Goal: Book appointment/travel/reservation

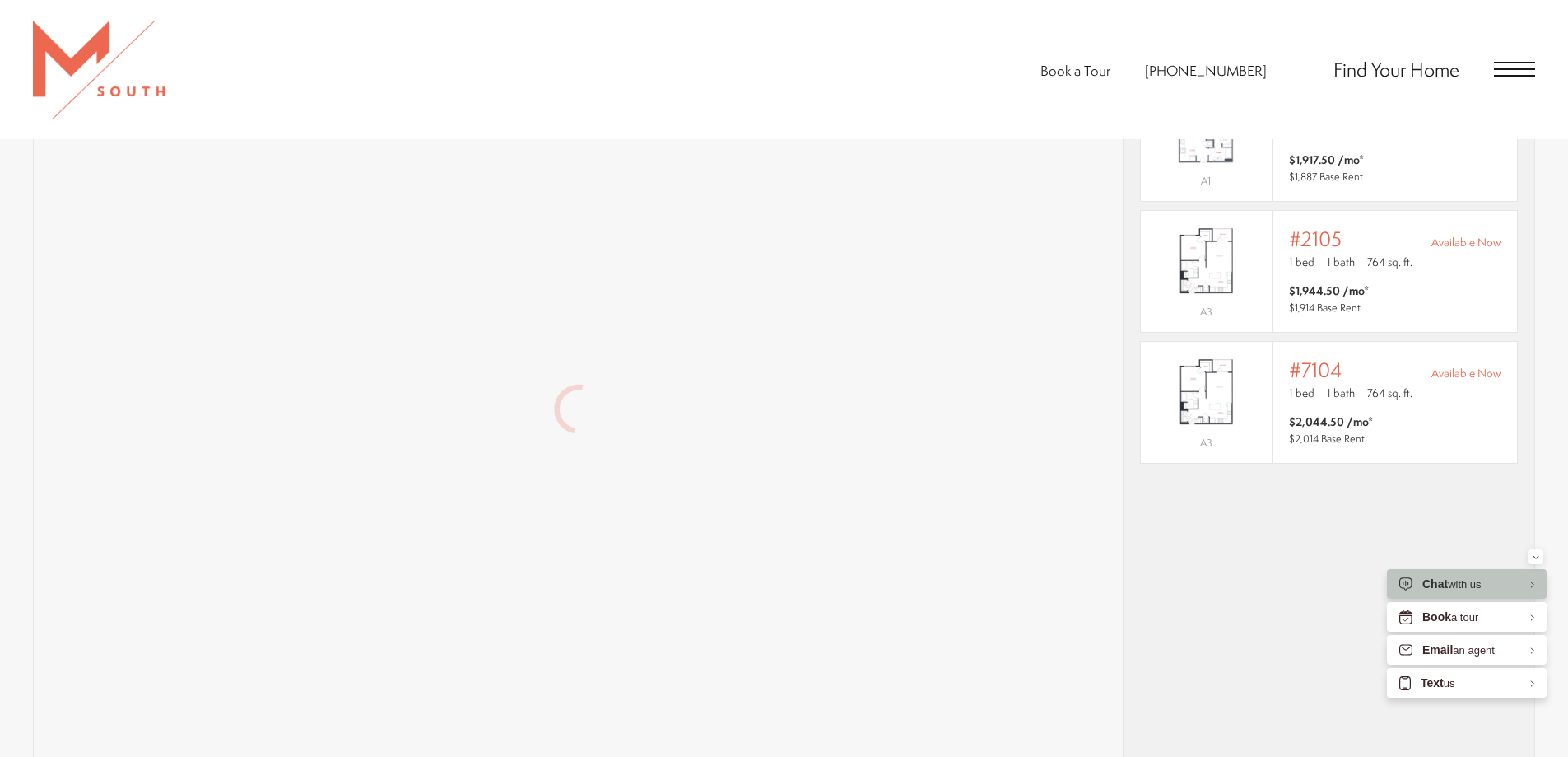
scroll to position [1437, 0]
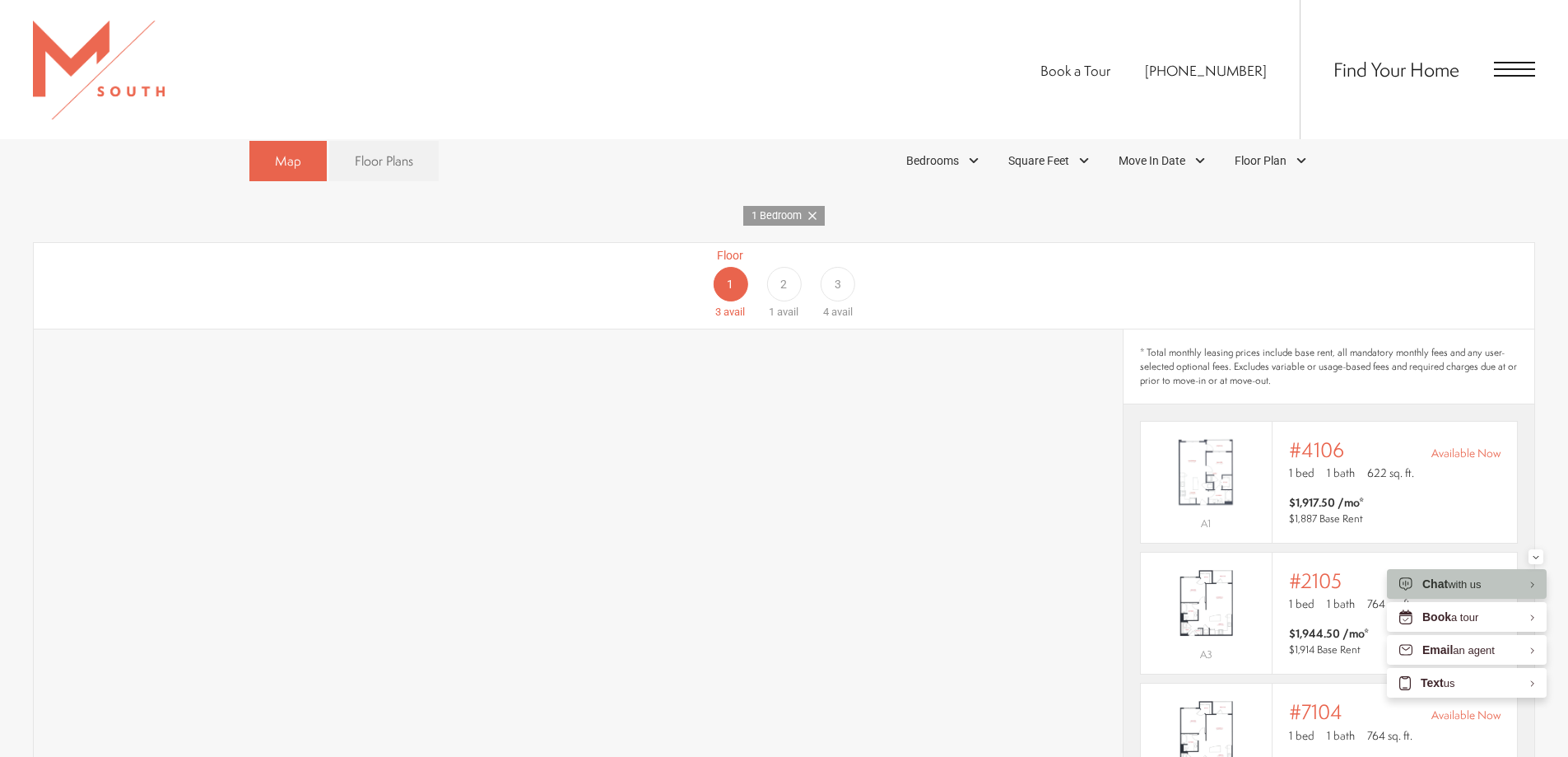
click at [788, 267] on div "2" at bounding box center [784, 284] width 35 height 35
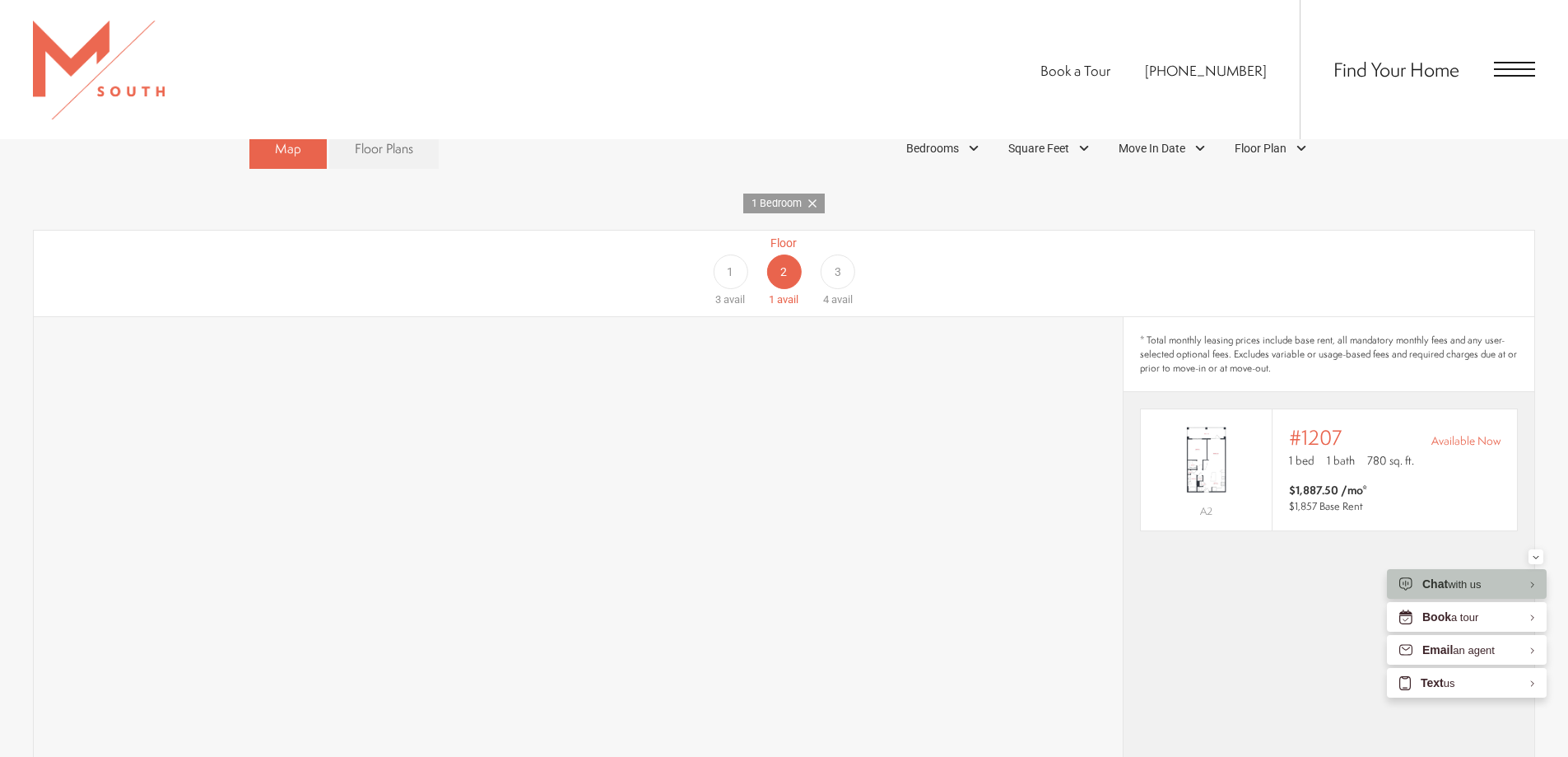
scroll to position [1108, 0]
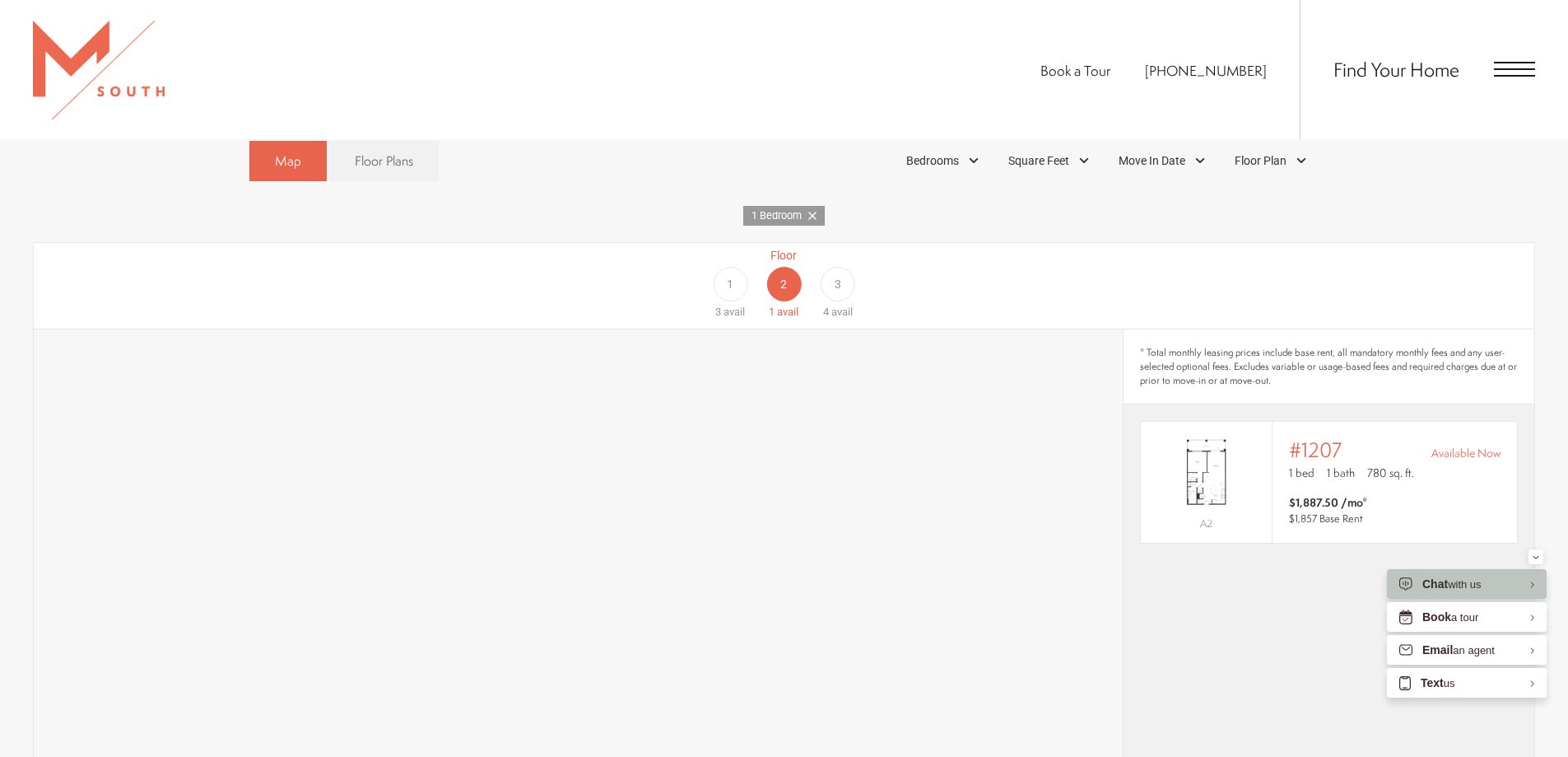
click at [834, 276] on span "3" at bounding box center [837, 284] width 7 height 17
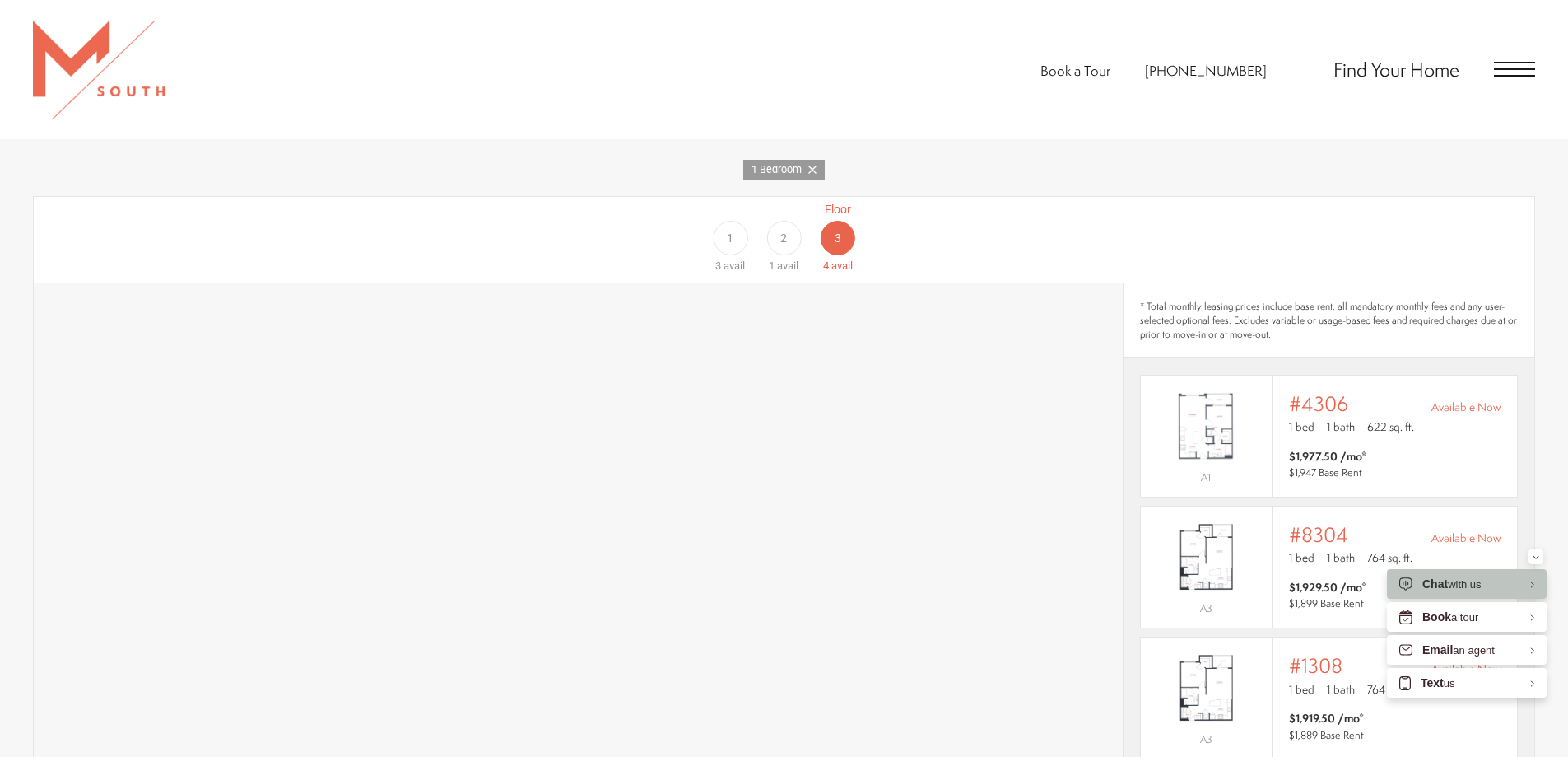
scroll to position [1437, 0]
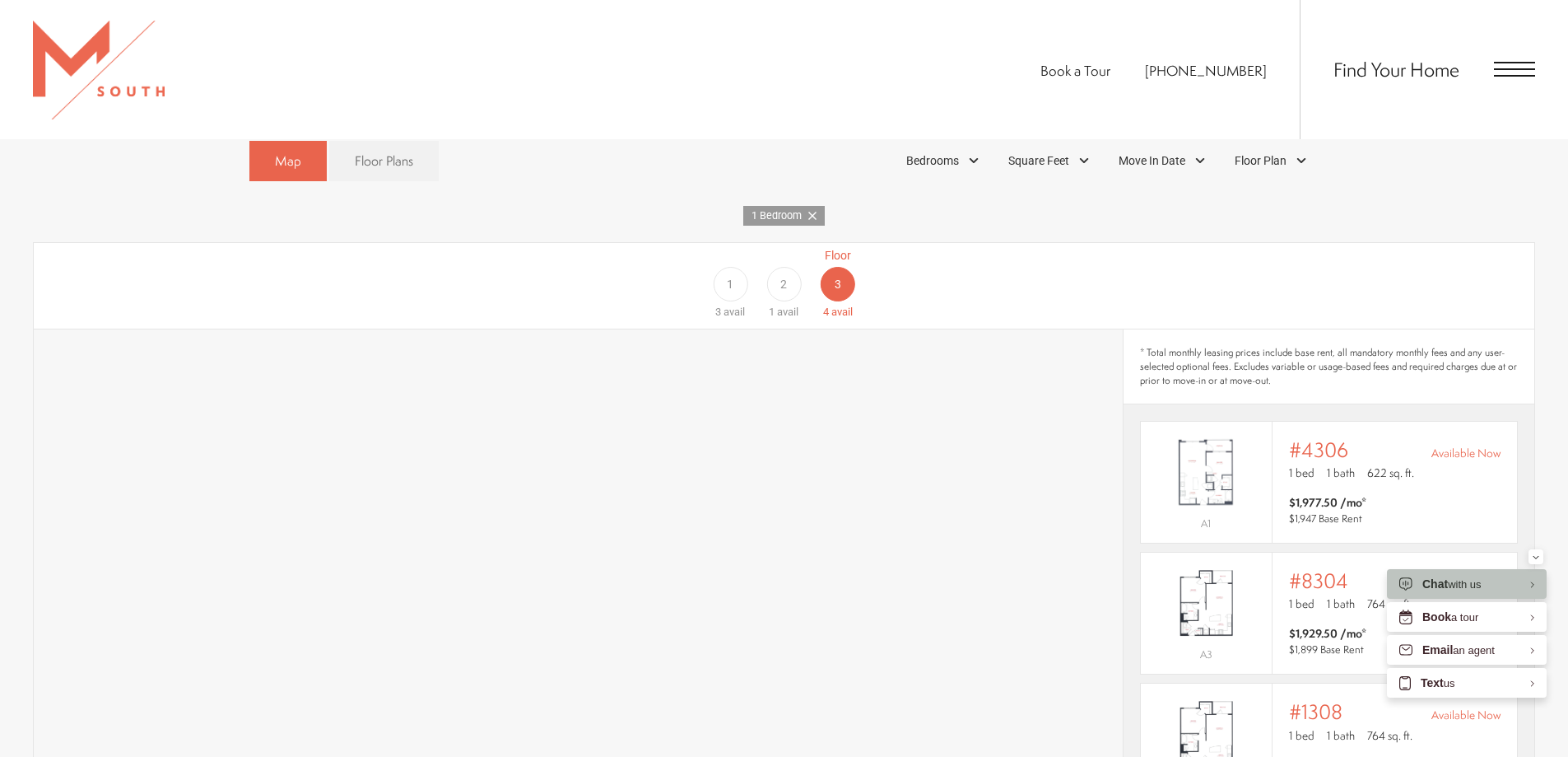
click at [786, 276] on span "2" at bounding box center [784, 284] width 7 height 17
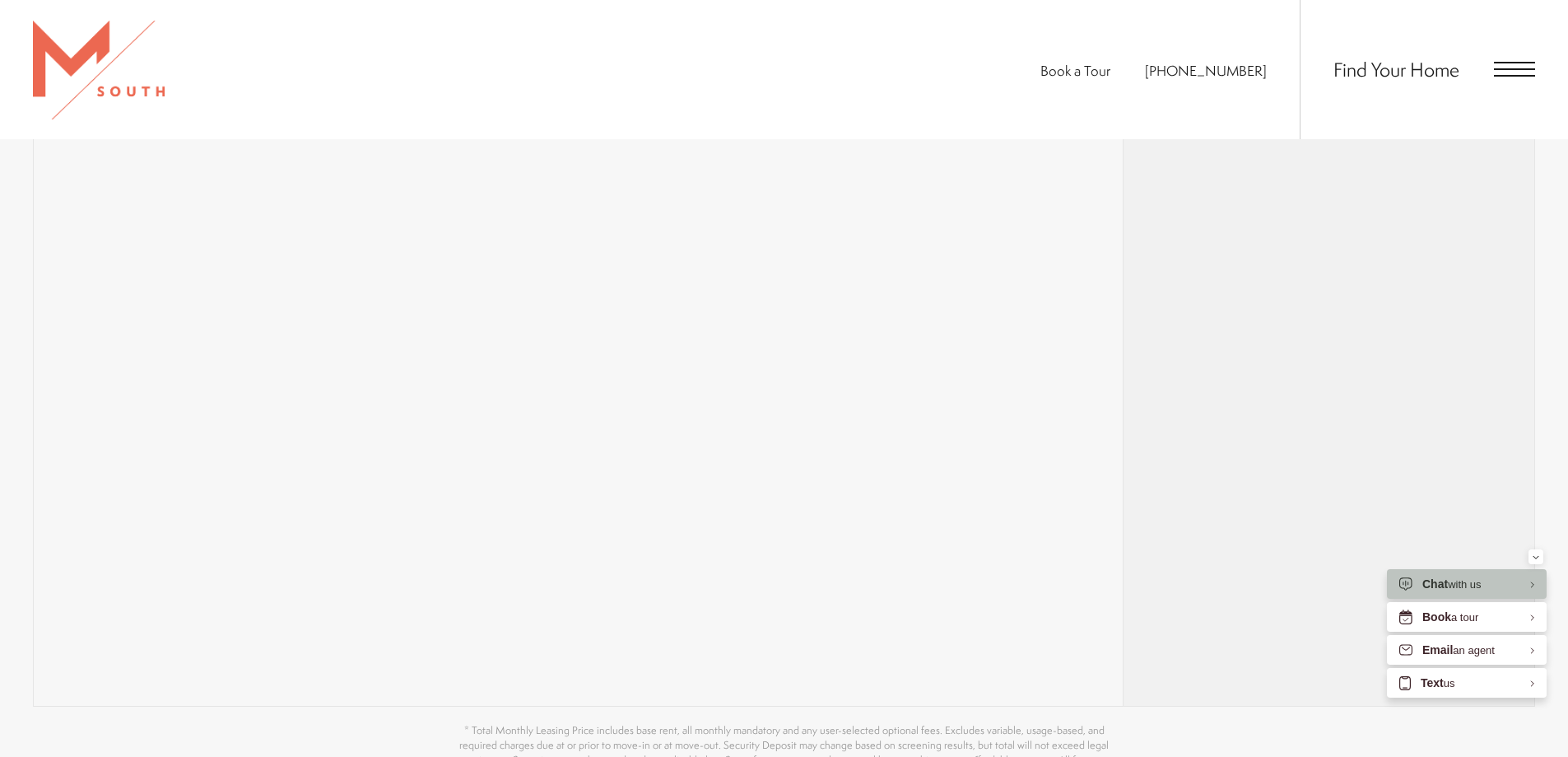
scroll to position [1601, 0]
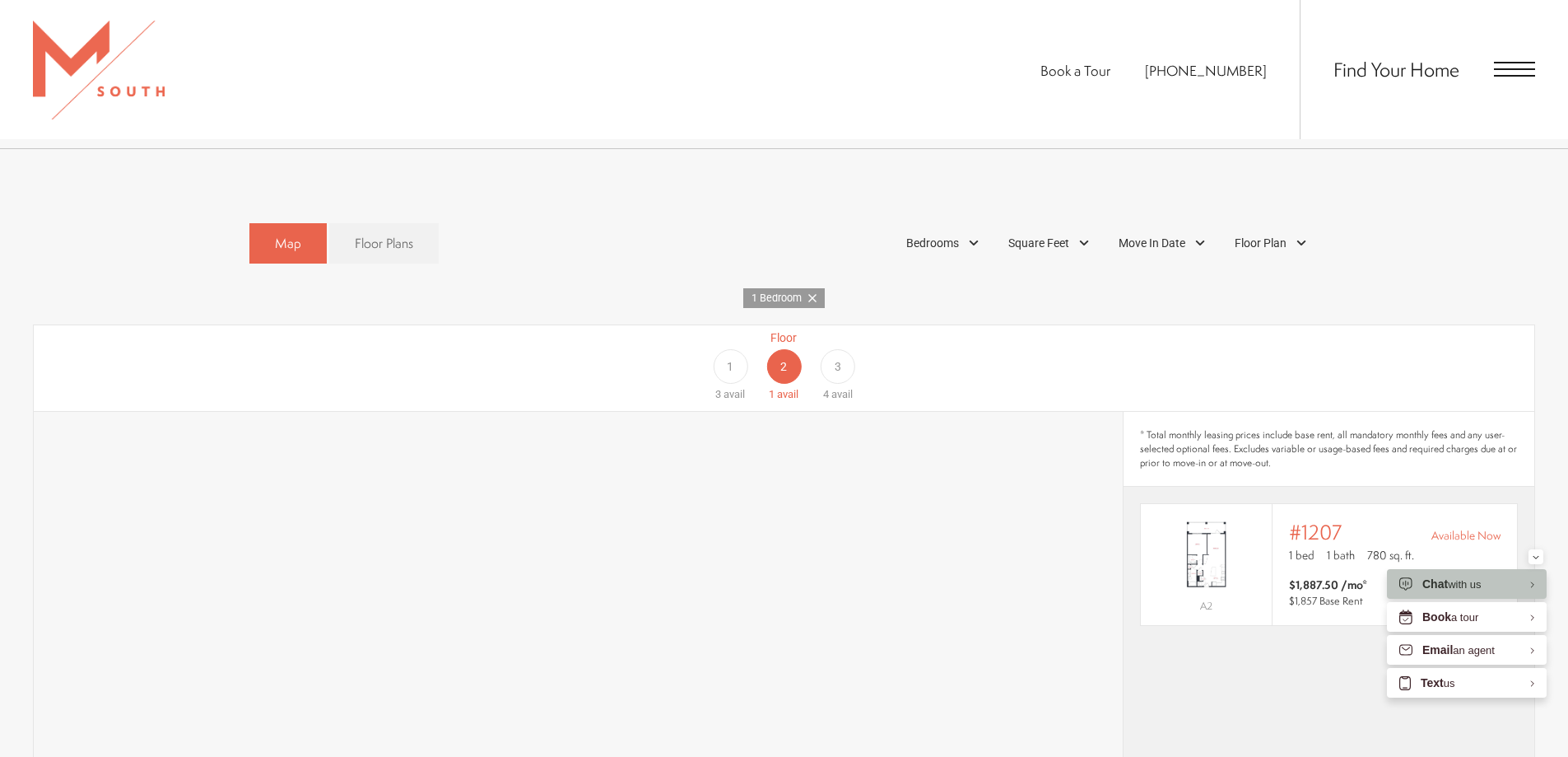
click at [833, 349] on div "3" at bounding box center [837, 366] width 35 height 35
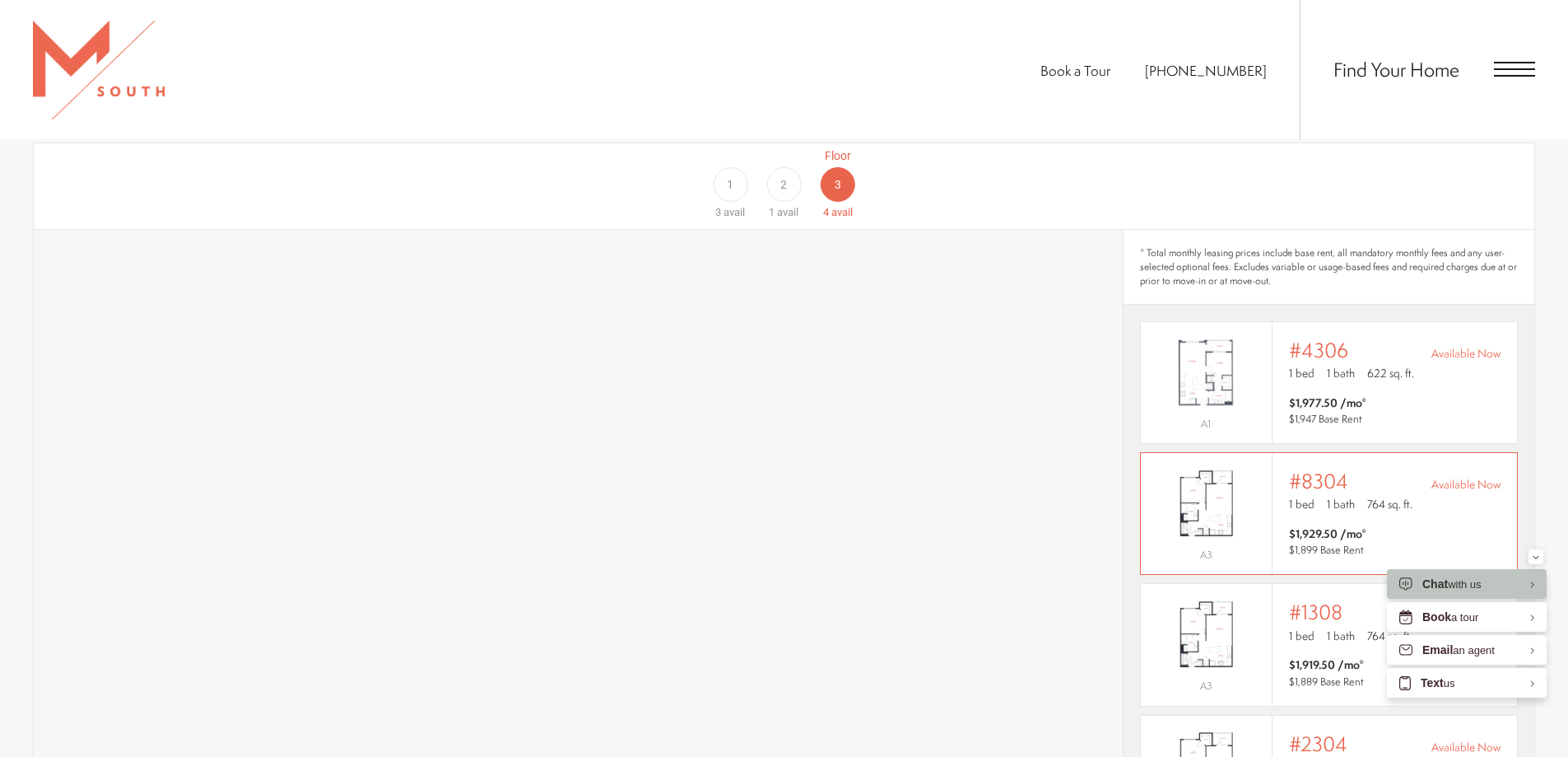
scroll to position [1190, 0]
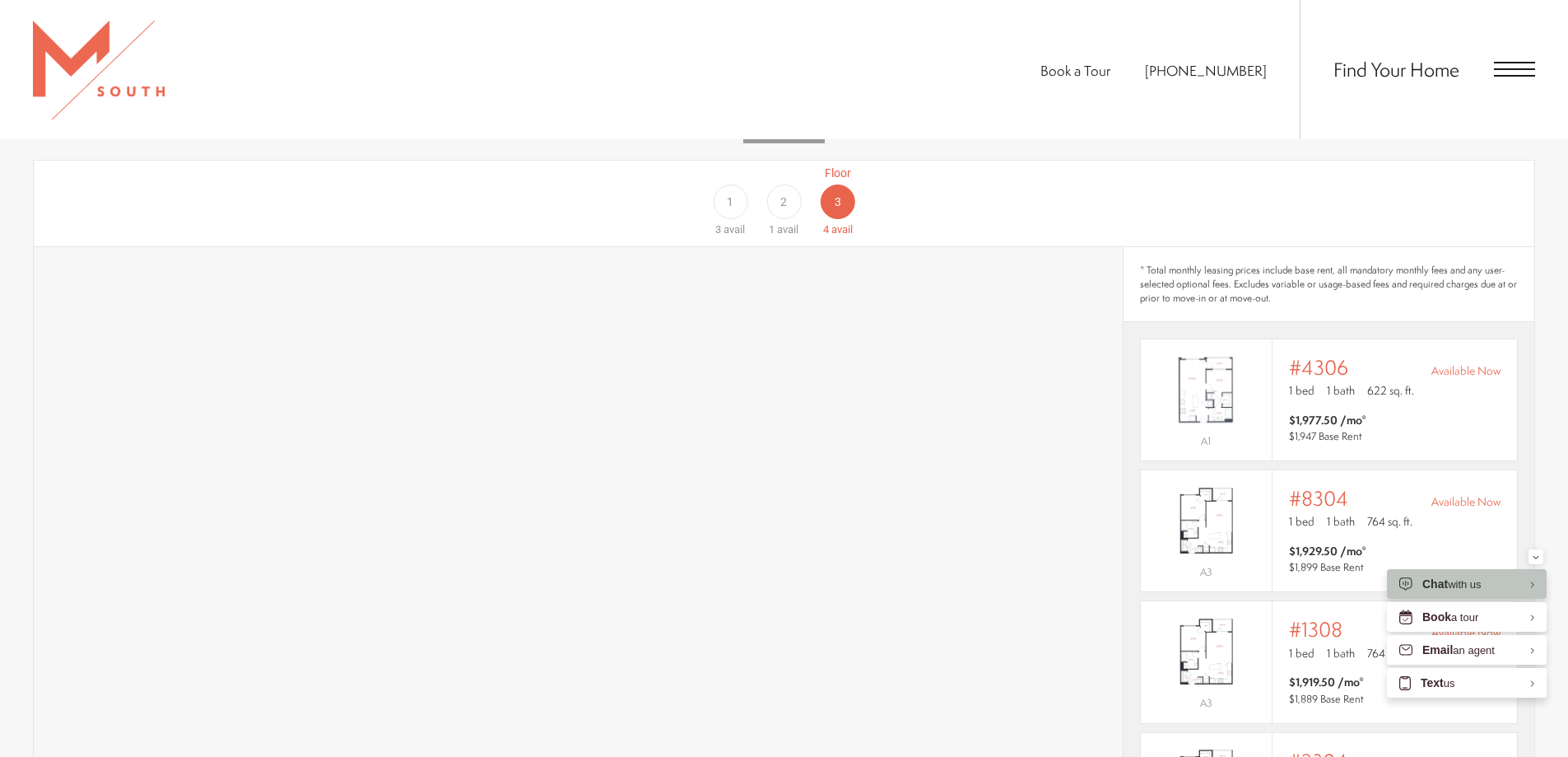
click at [724, 185] on div "1" at bounding box center [730, 202] width 35 height 35
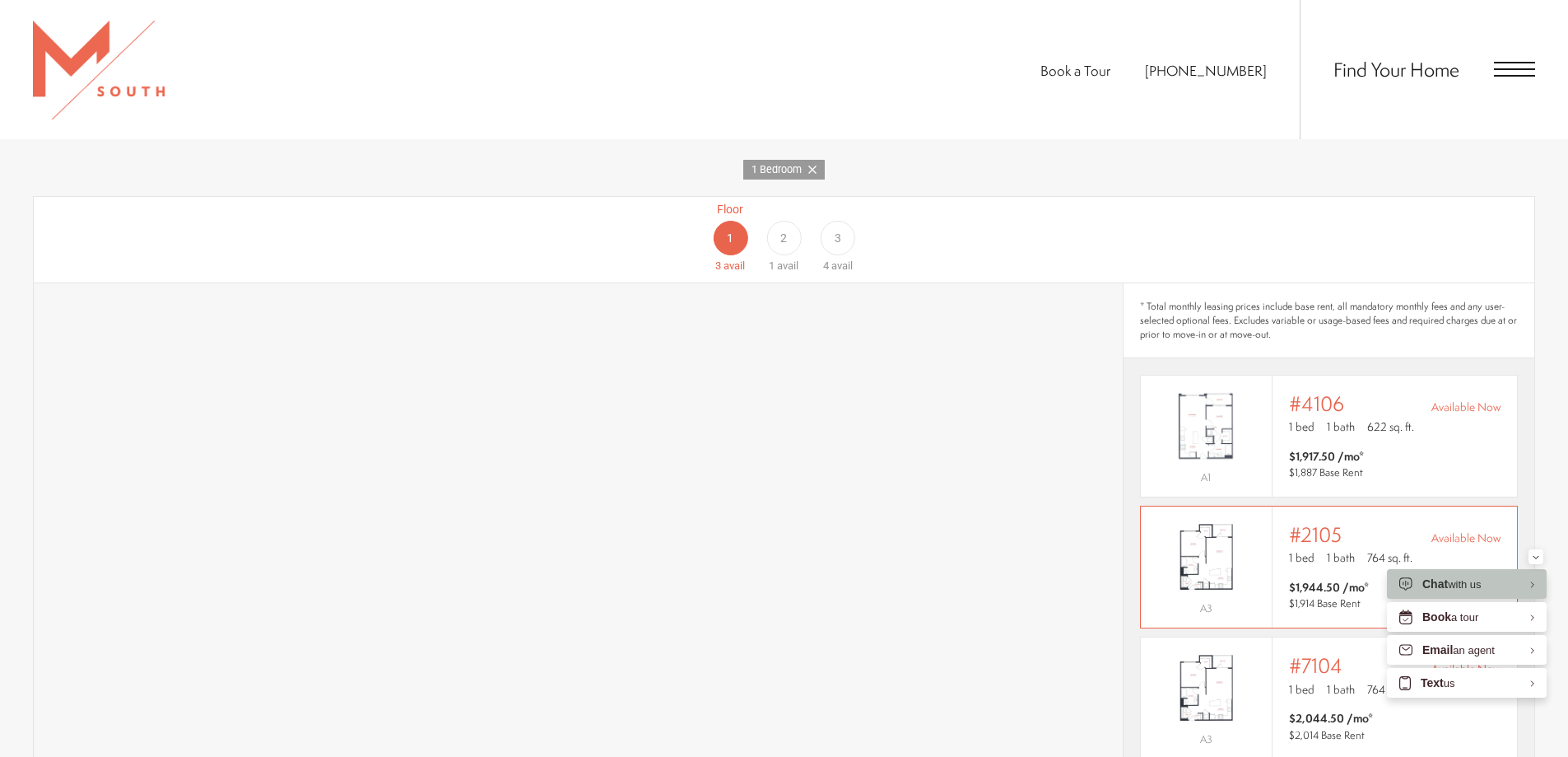
scroll to position [1108, 0]
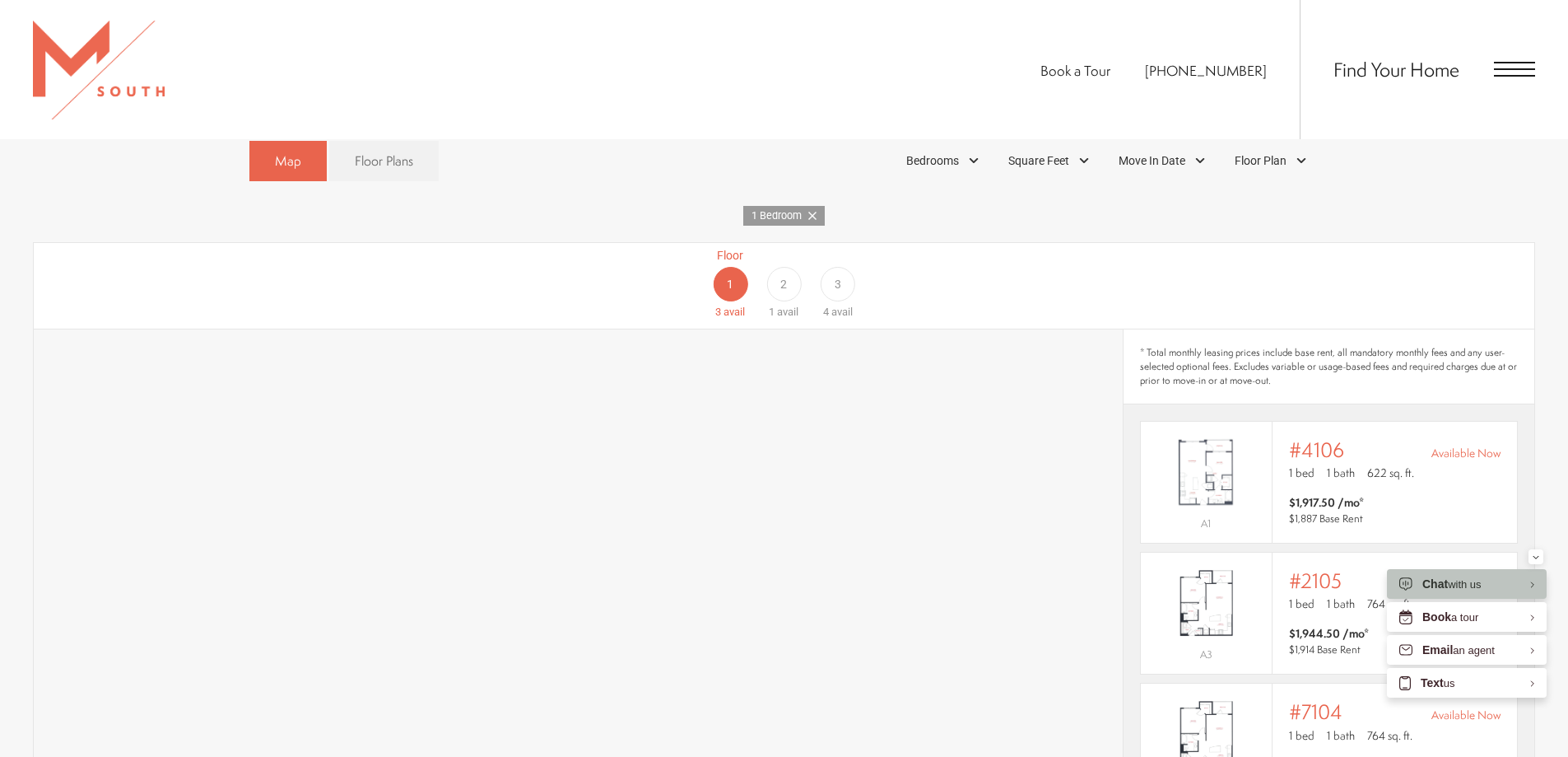
click at [790, 267] on div "2" at bounding box center [784, 284] width 35 height 35
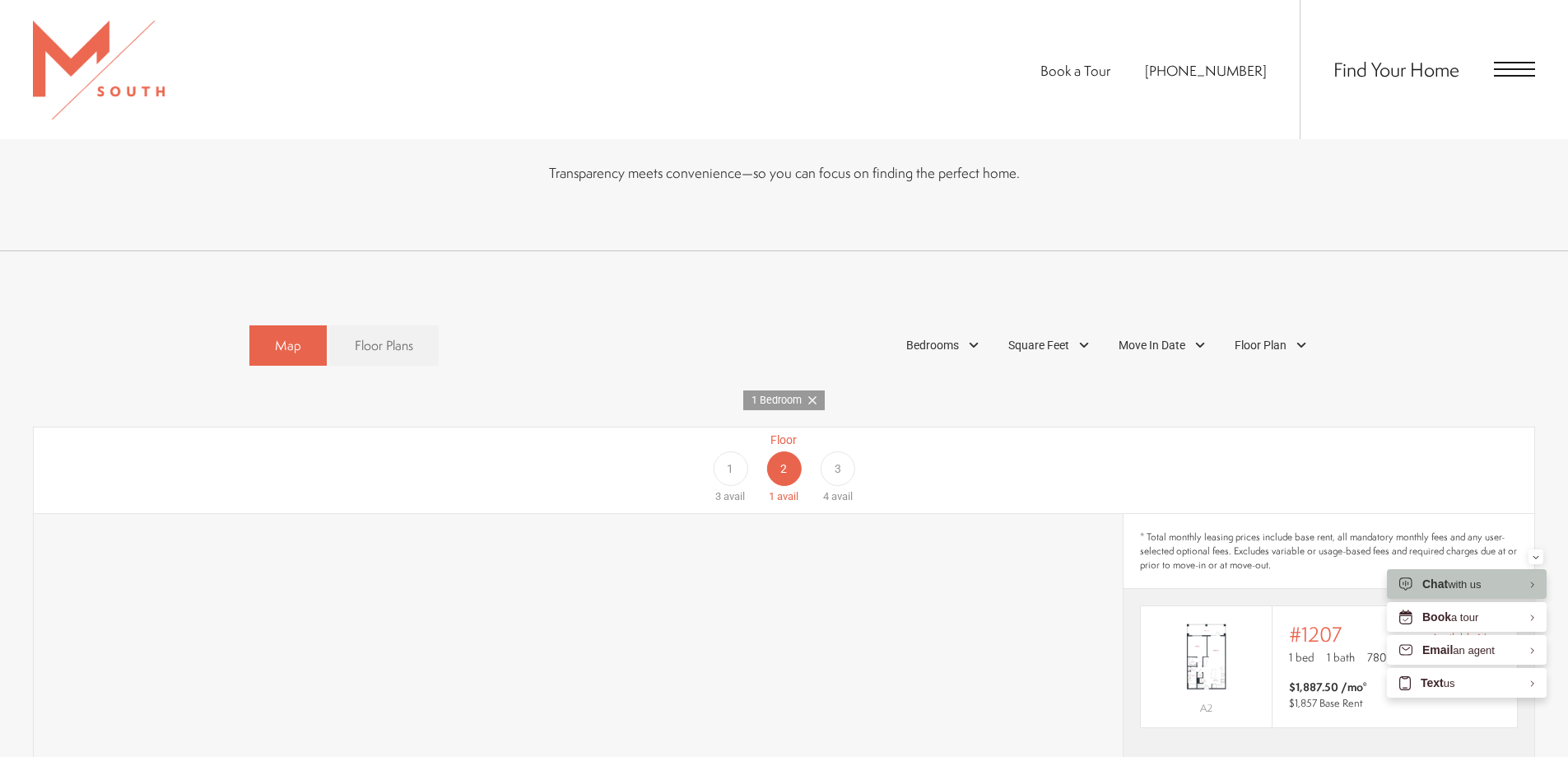
scroll to position [1025, 0]
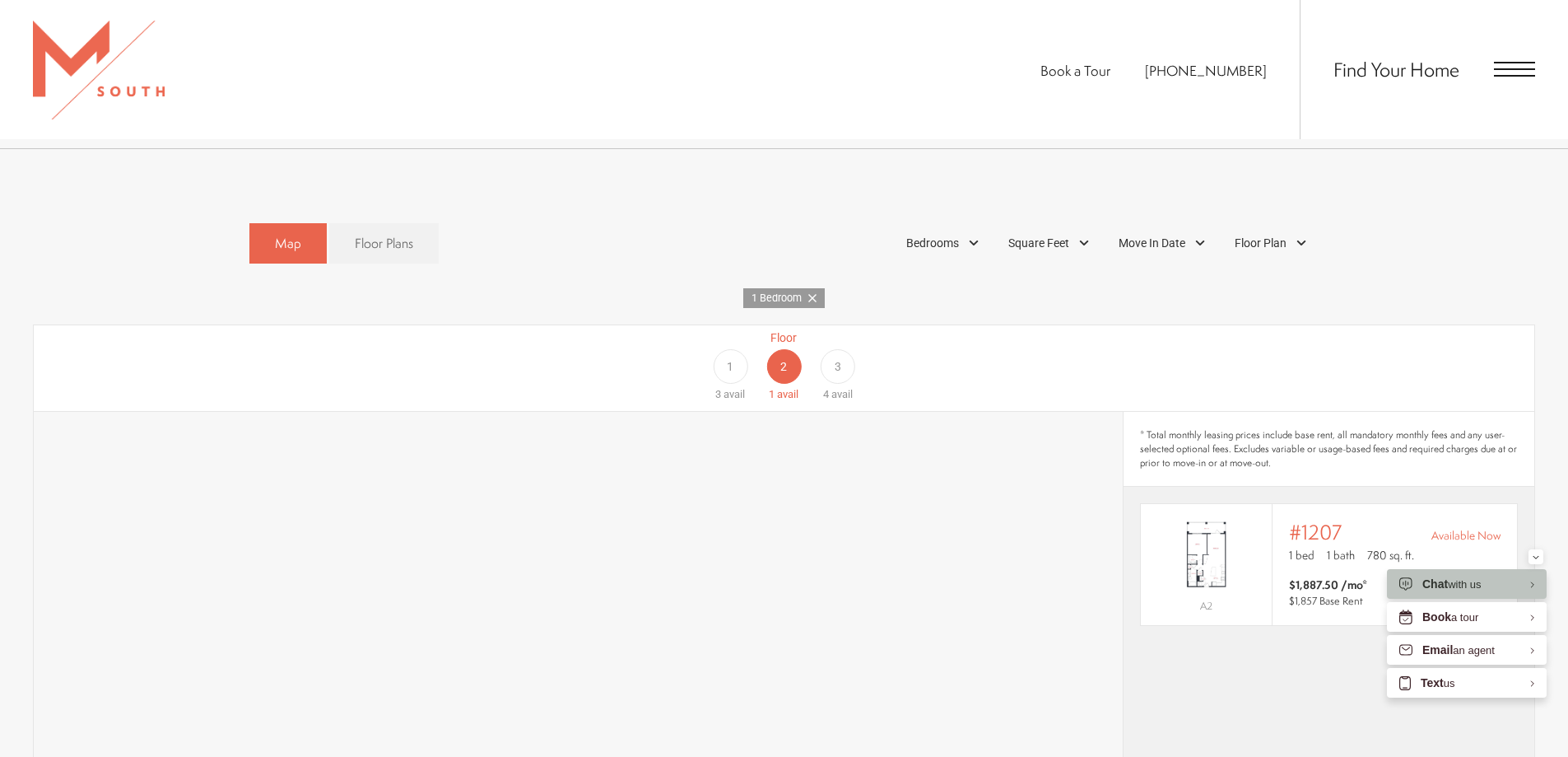
click at [842, 349] on div "3" at bounding box center [837, 366] width 35 height 35
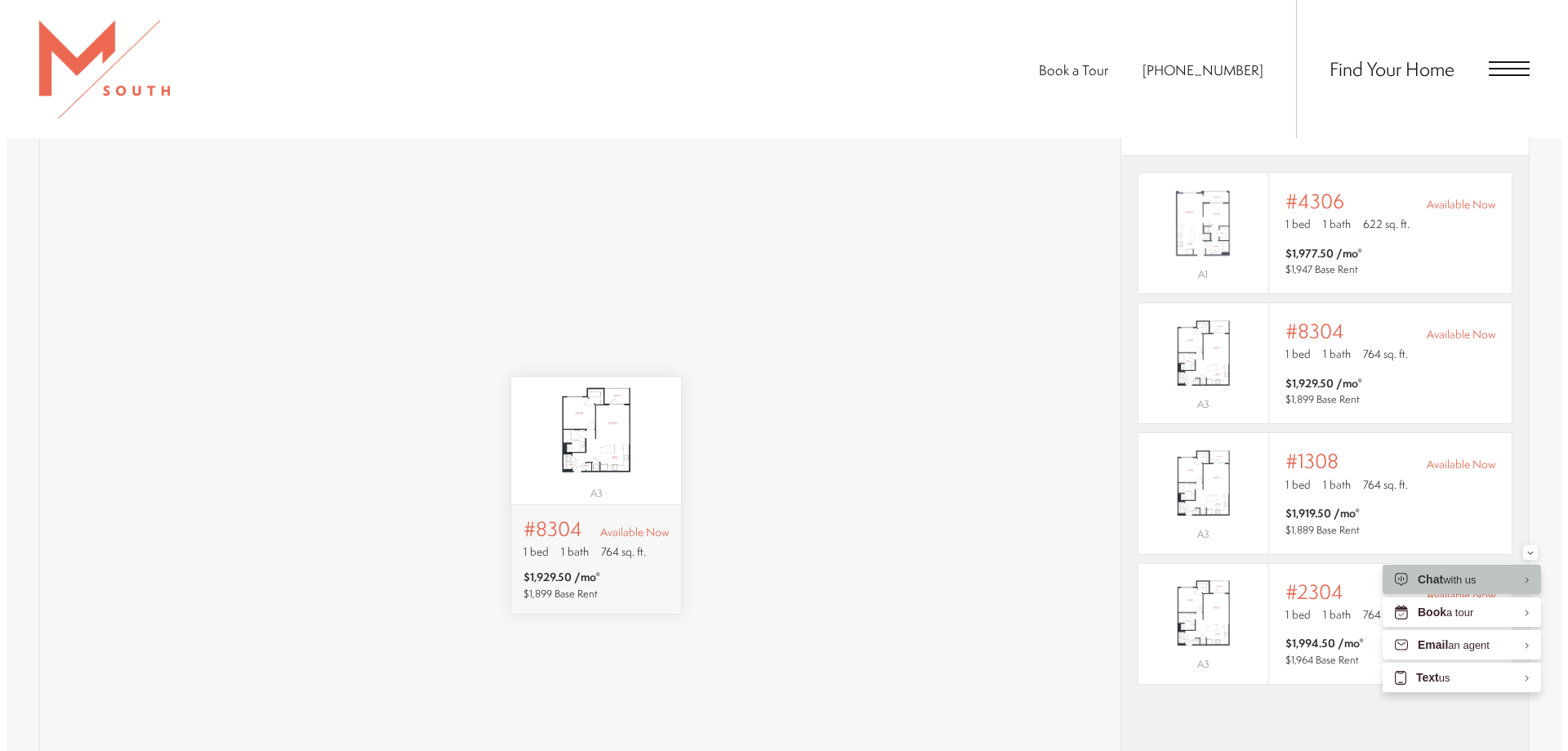
scroll to position [0, 0]
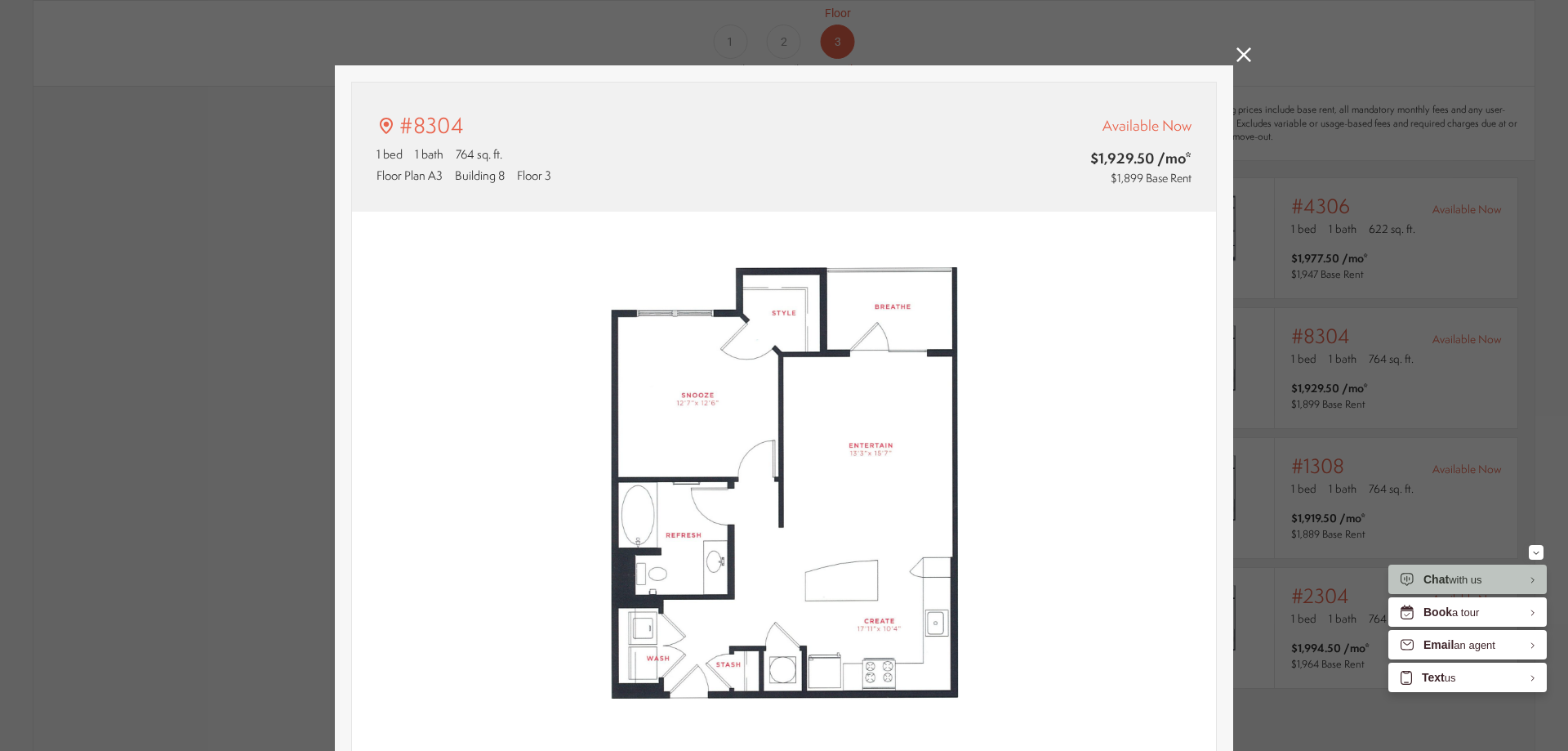
type input "**********"
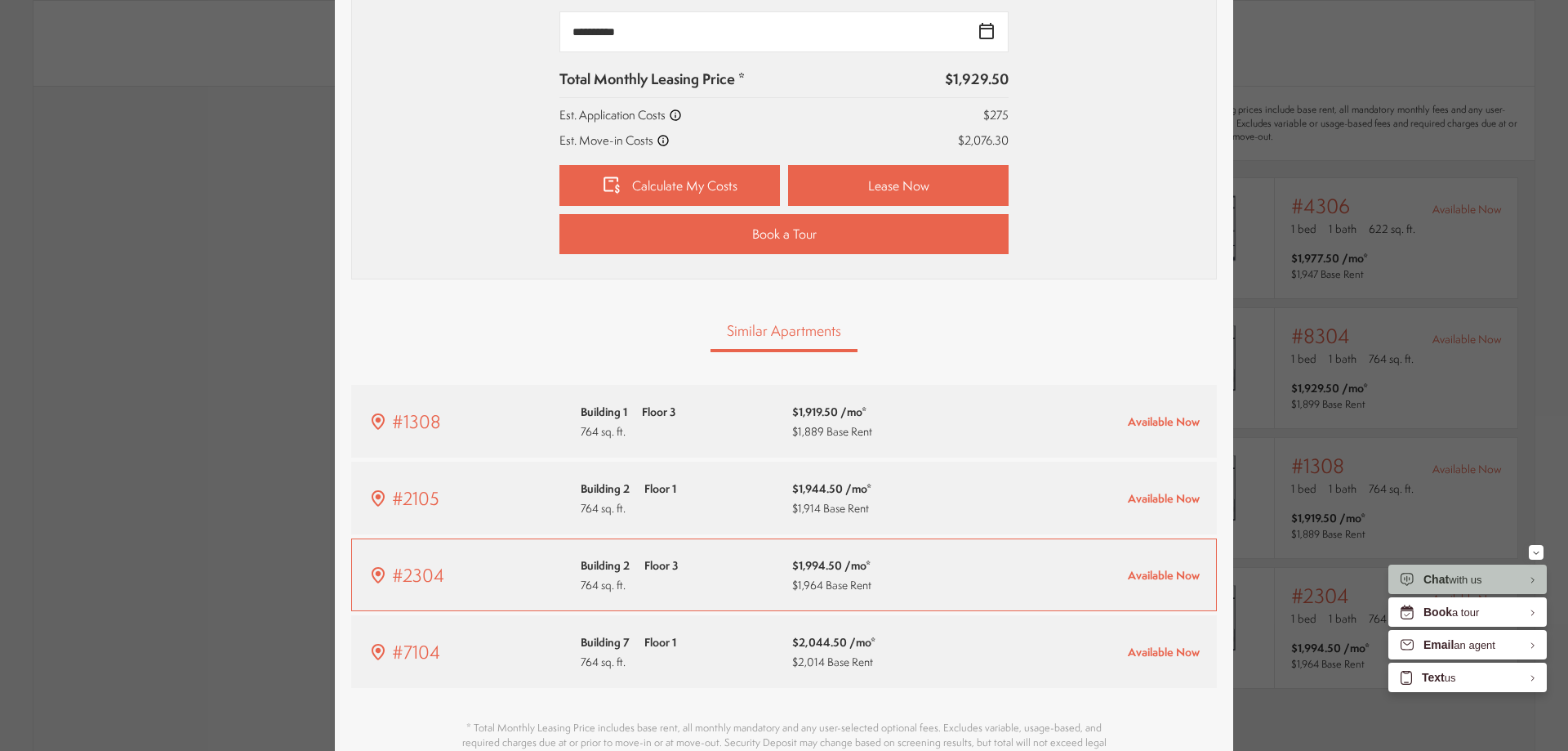
scroll to position [982, 0]
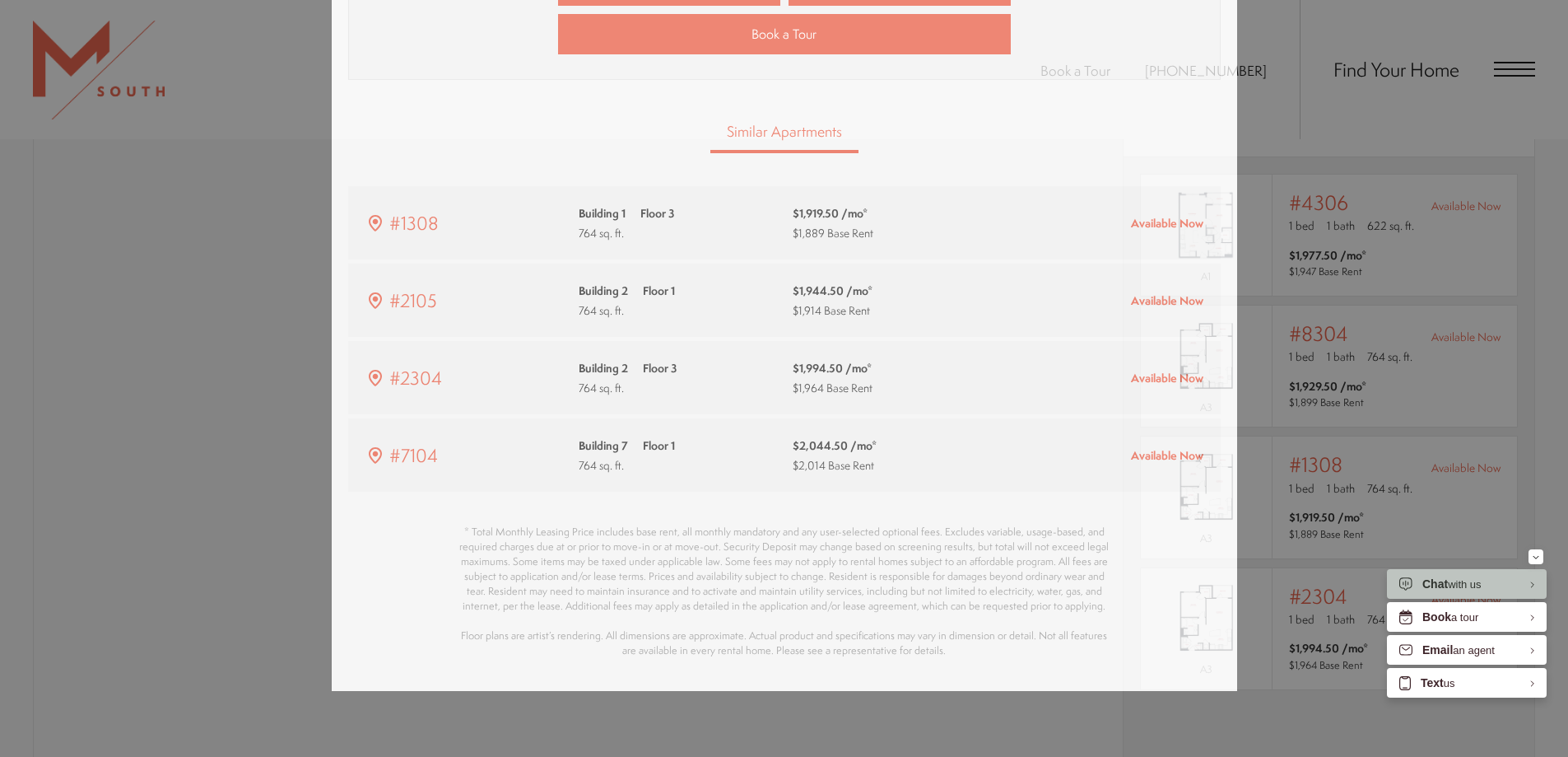
click at [1451, 204] on div "#8304 1 bed 1 bath 764 sq. ft. Floor Plan A3 Building 8 Floor 3 Available Now $…" at bounding box center [784, 378] width 1568 height 757
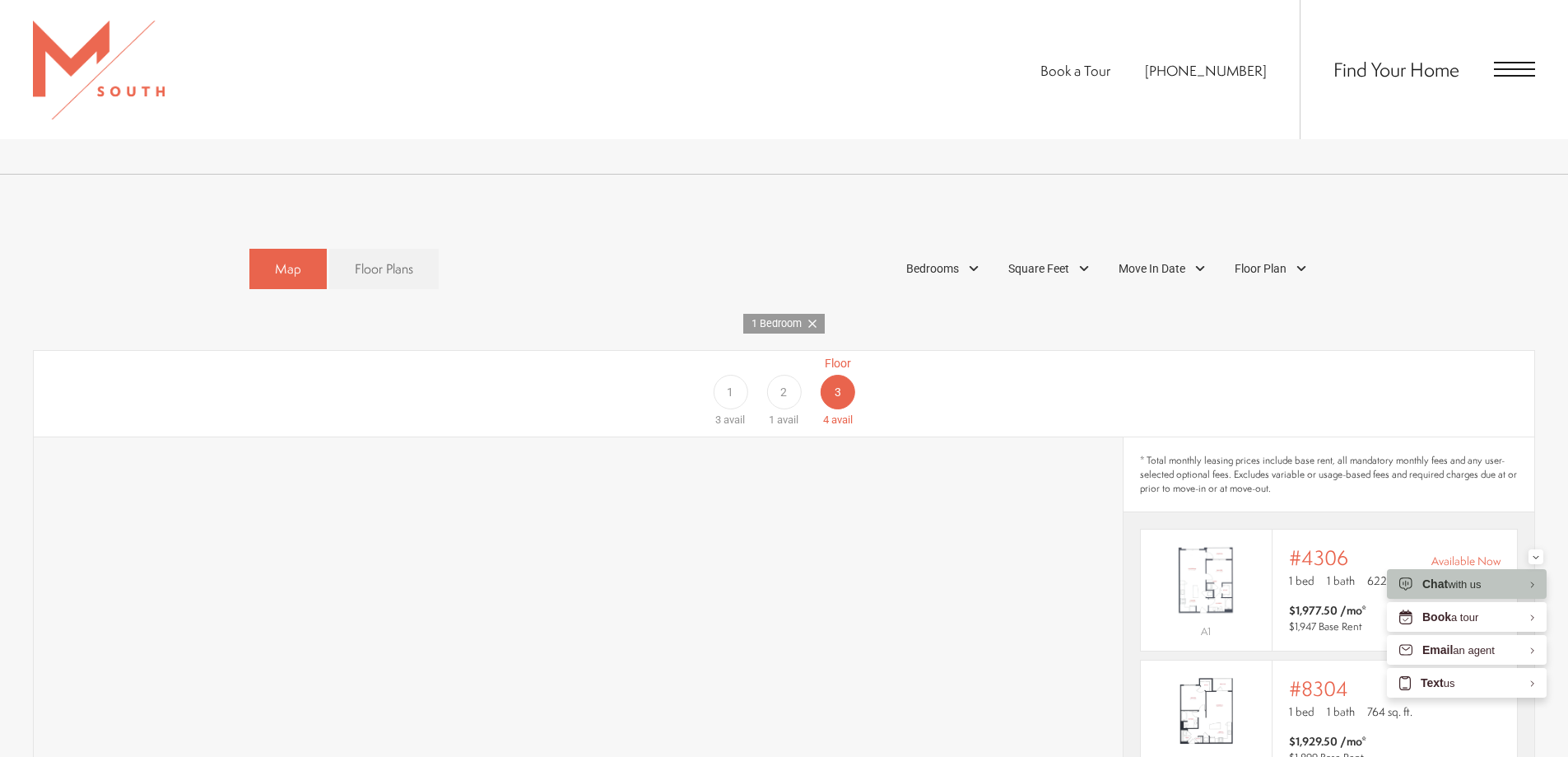
scroll to position [1025, 0]
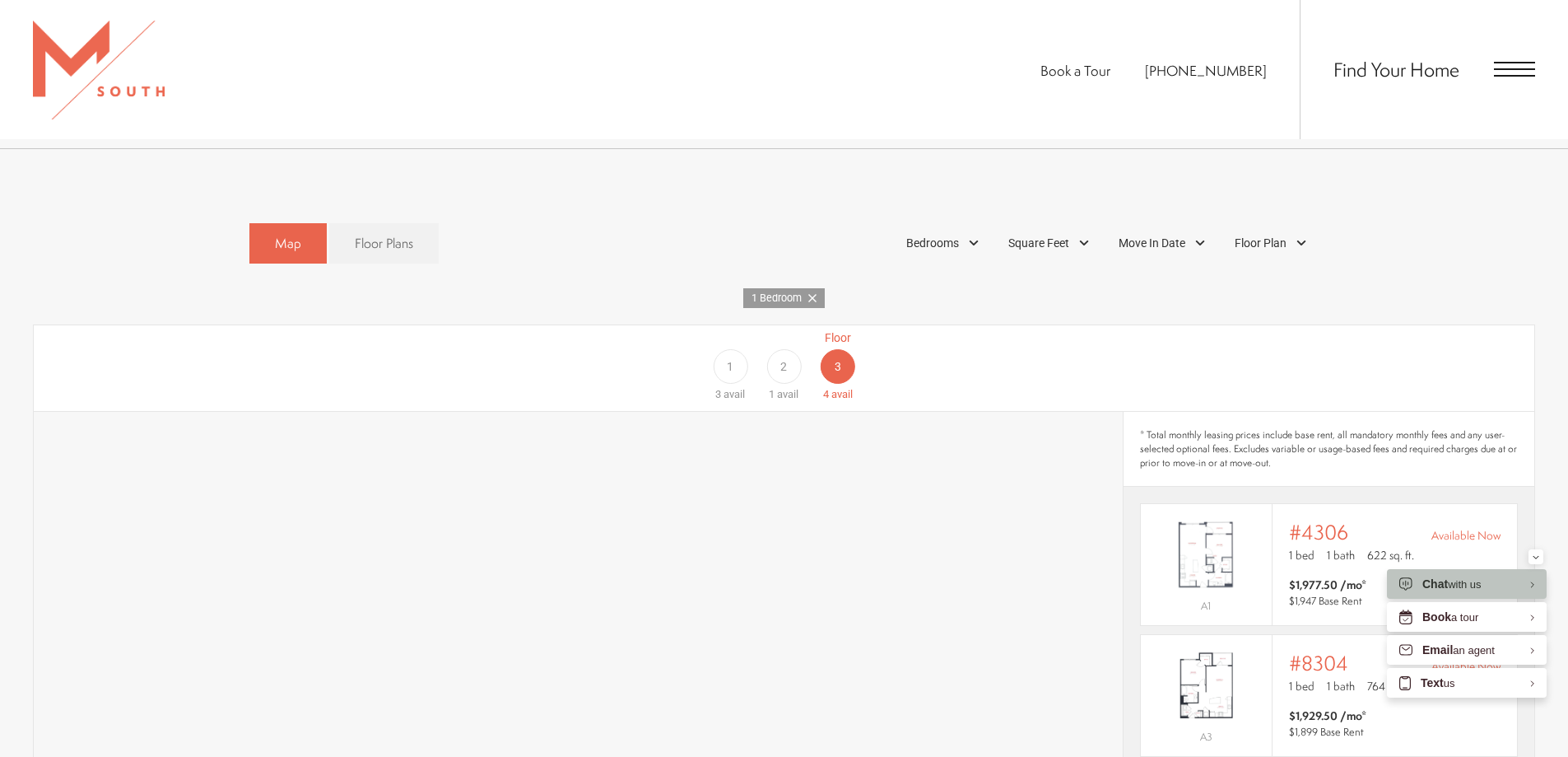
click at [729, 359] on span "1" at bounding box center [730, 367] width 7 height 17
click at [797, 349] on div "2" at bounding box center [784, 366] width 35 height 35
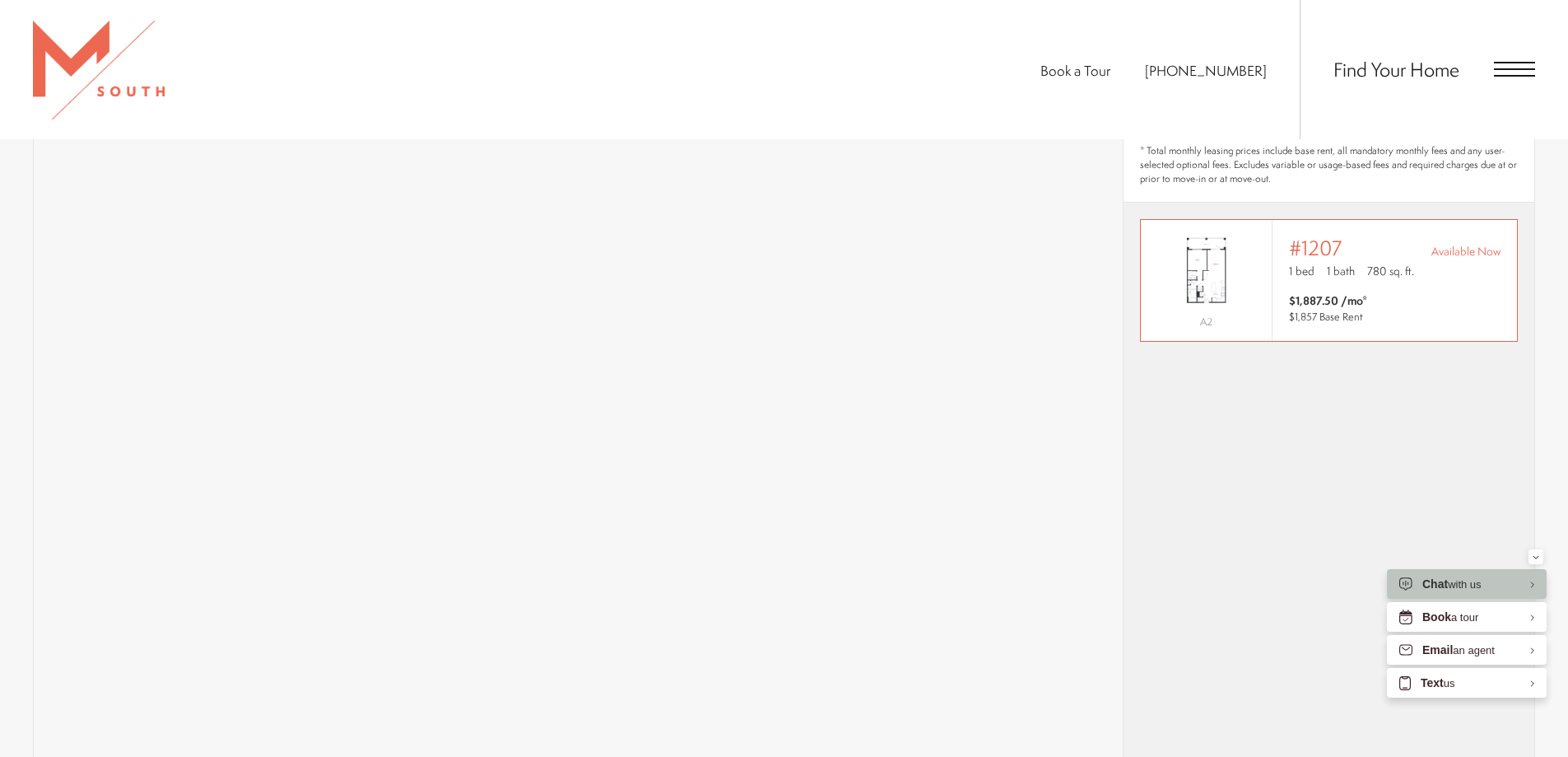
scroll to position [1190, 0]
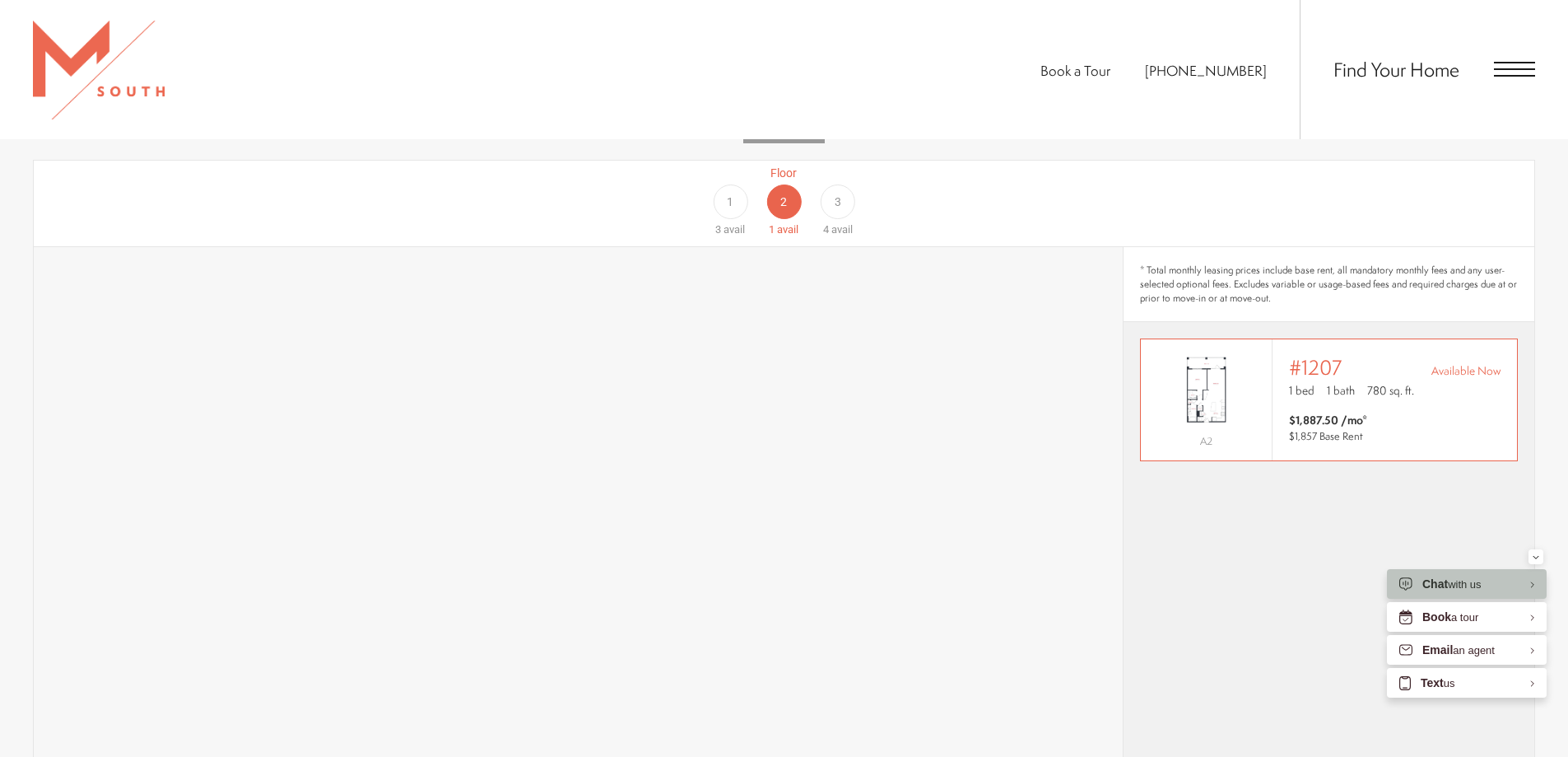
click at [1296, 356] on span "#1207" at bounding box center [1315, 367] width 53 height 23
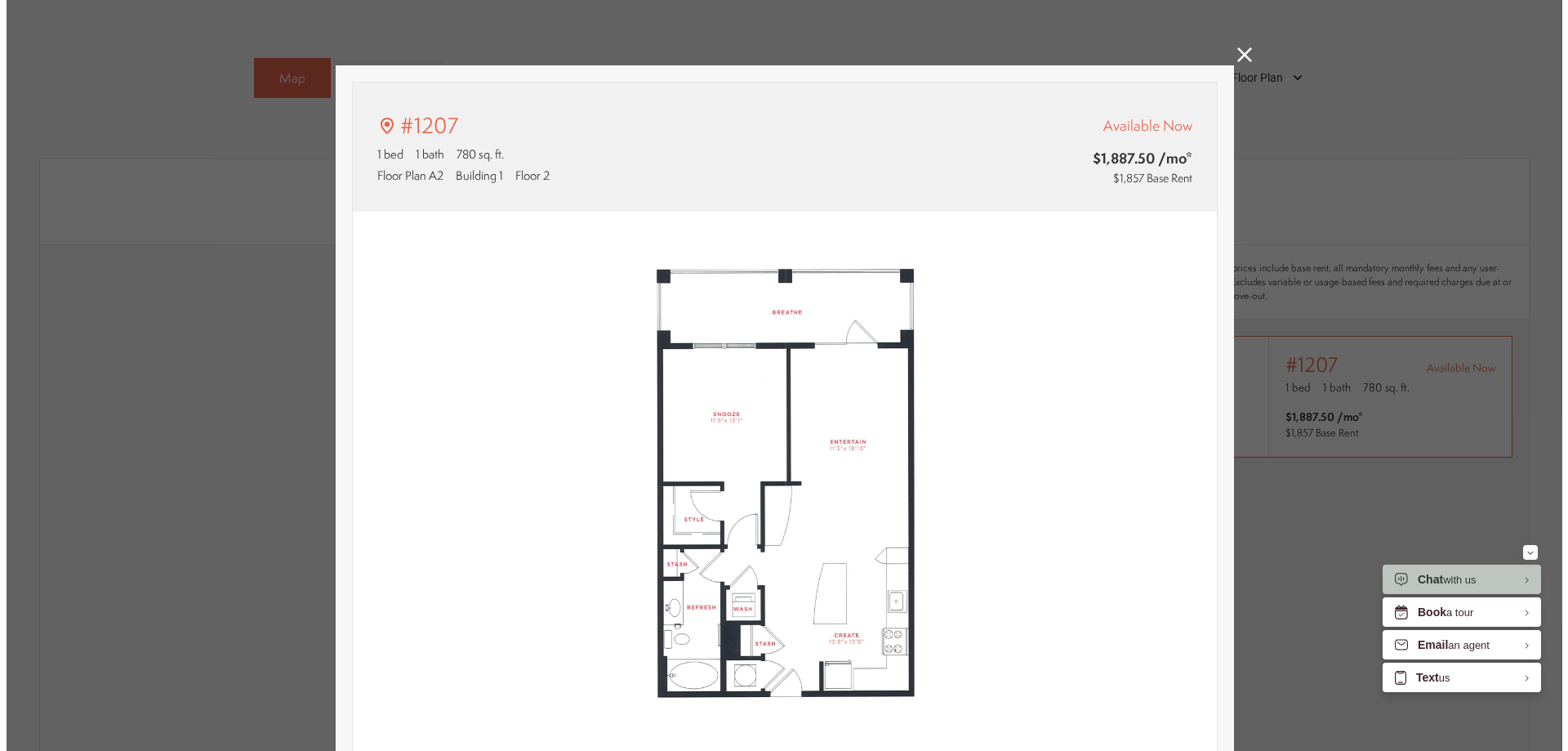
scroll to position [0, 0]
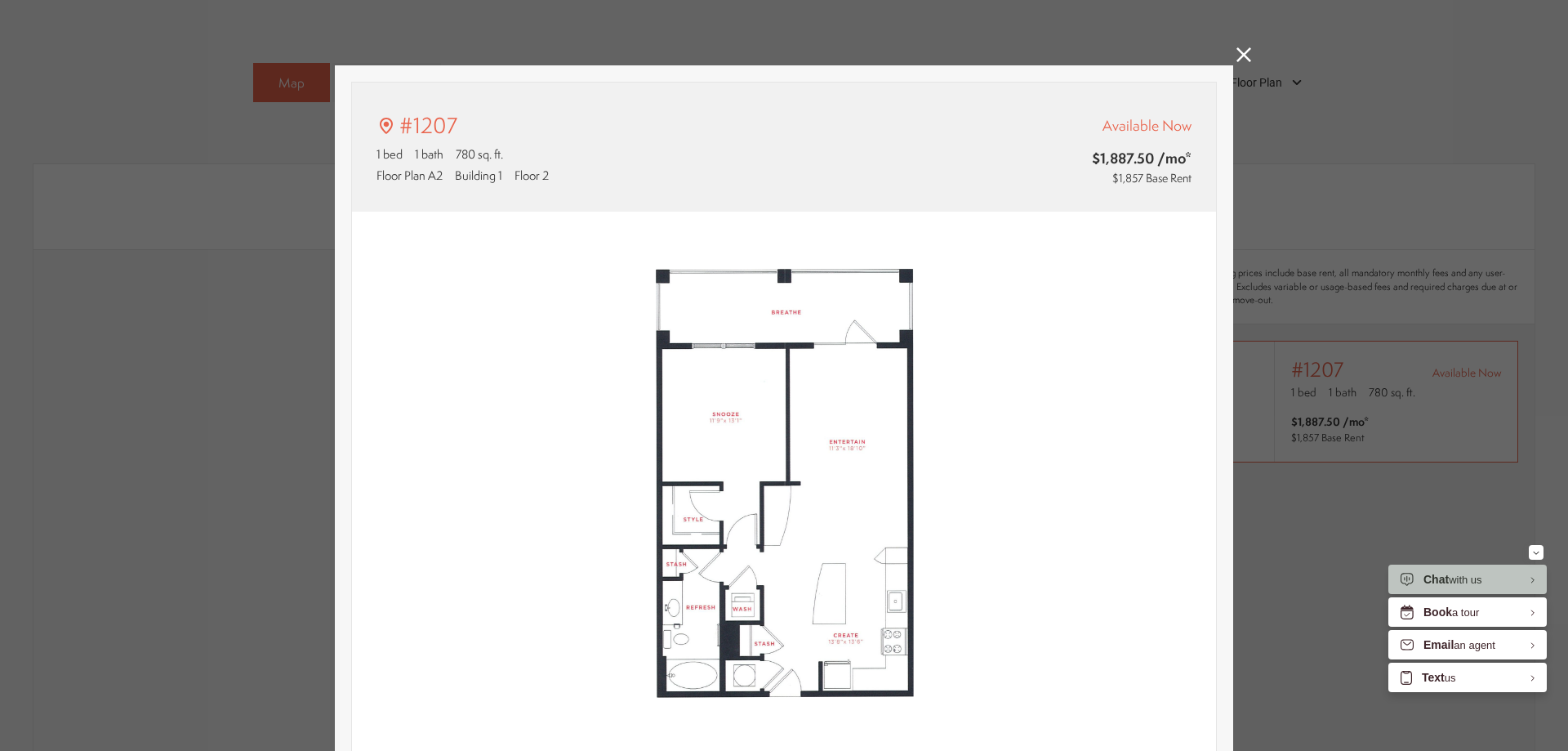
type input "**********"
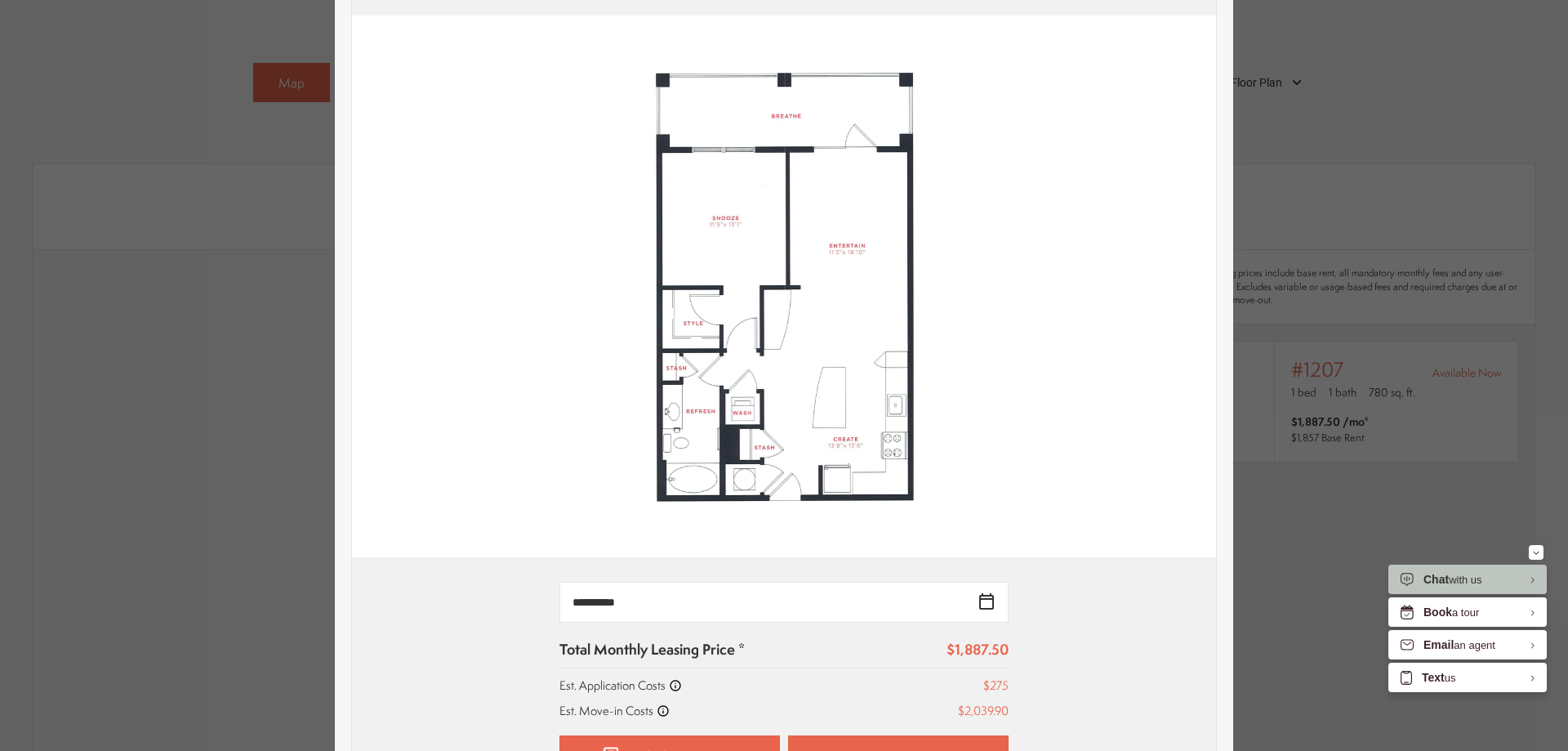
scroll to position [571, 0]
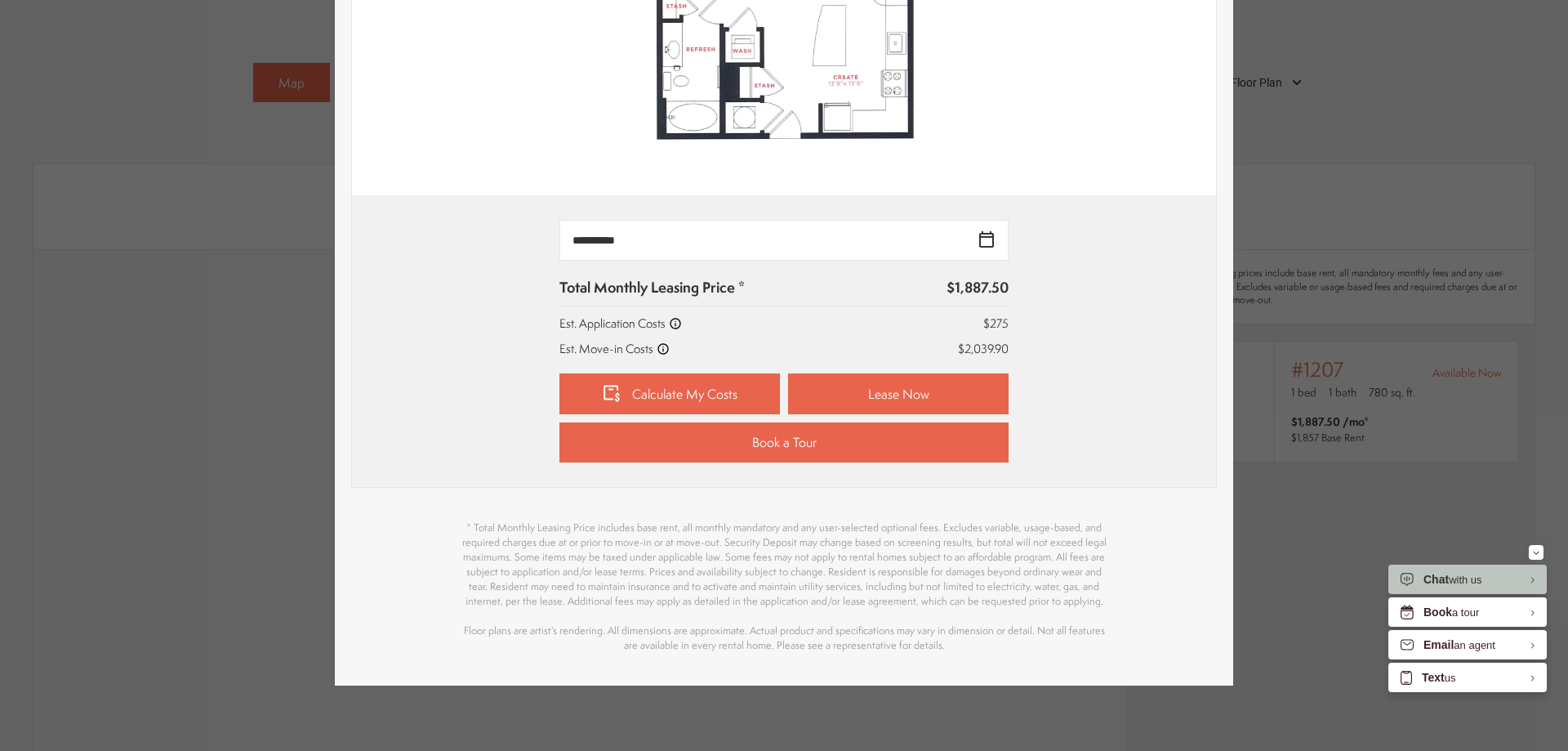
click at [1303, 237] on div "#1207 1 bed 1 bath 780 sq. ft. Floor Plan A2 Building 1 Floor 2 Available Now $…" at bounding box center [784, 376] width 1568 height 751
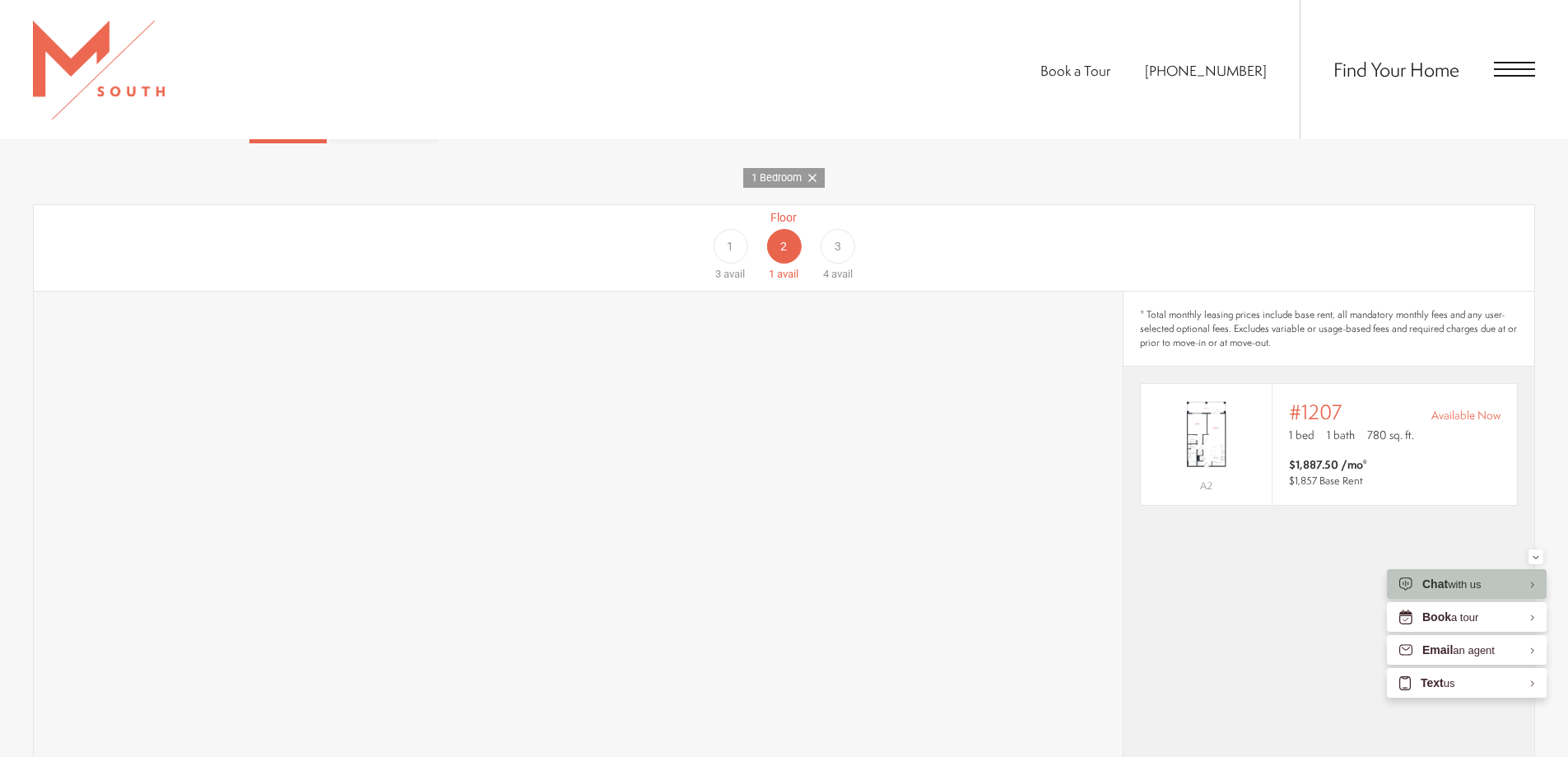
scroll to position [1071, 0]
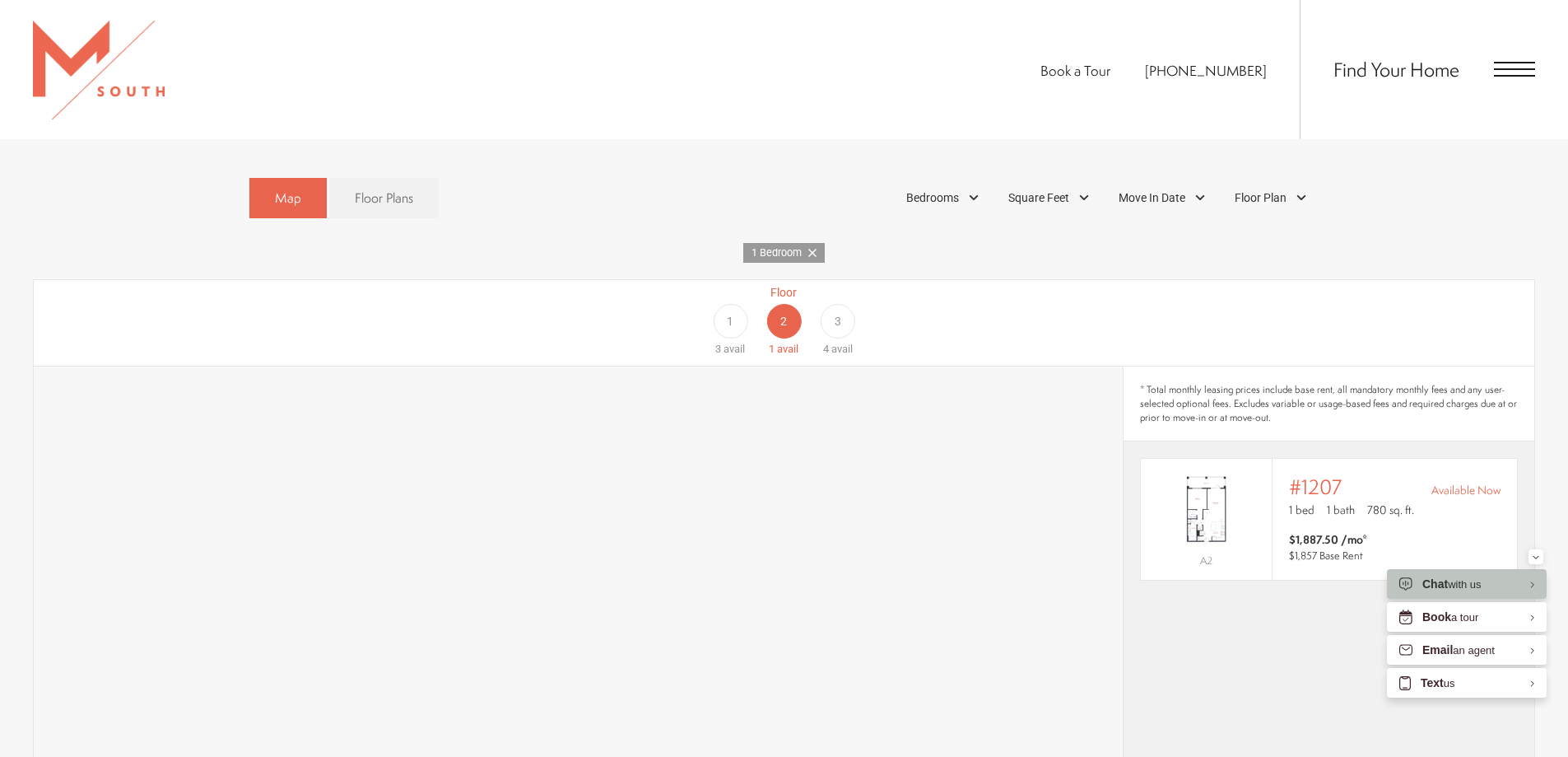
click at [716, 304] on div "1" at bounding box center [730, 321] width 35 height 35
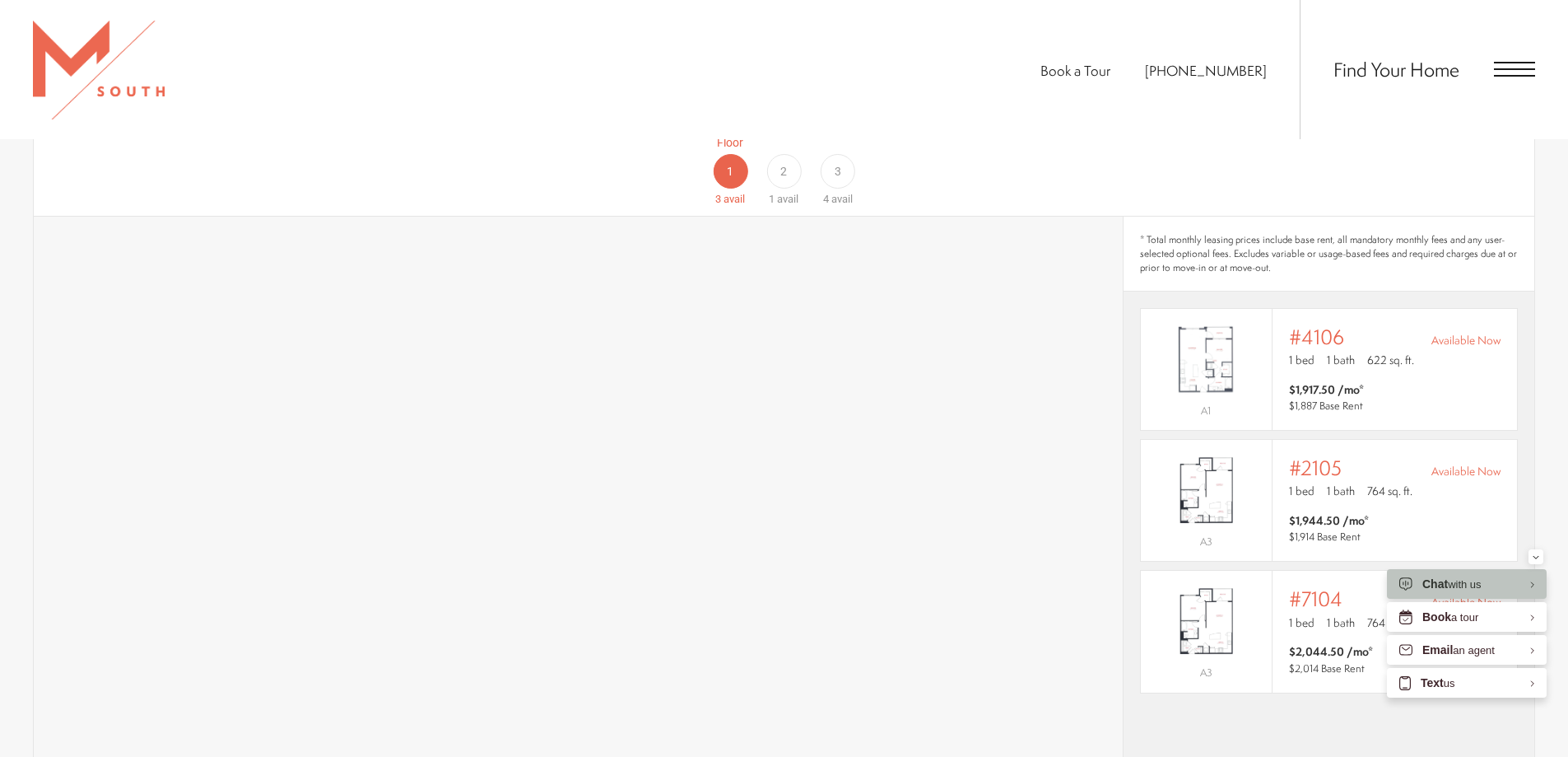
scroll to position [1235, 0]
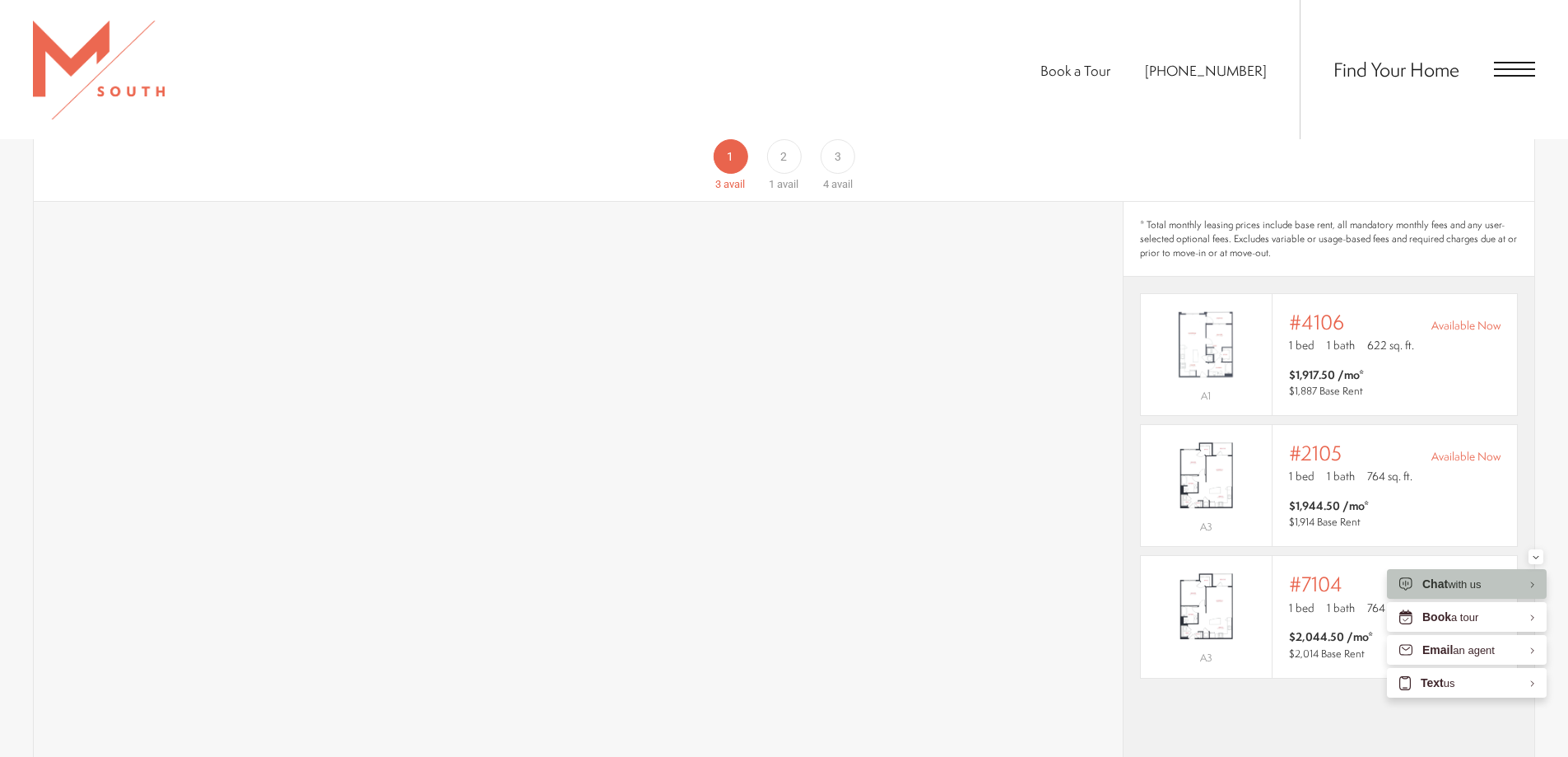
click at [837, 148] on div "3" at bounding box center [837, 156] width 35 height 35
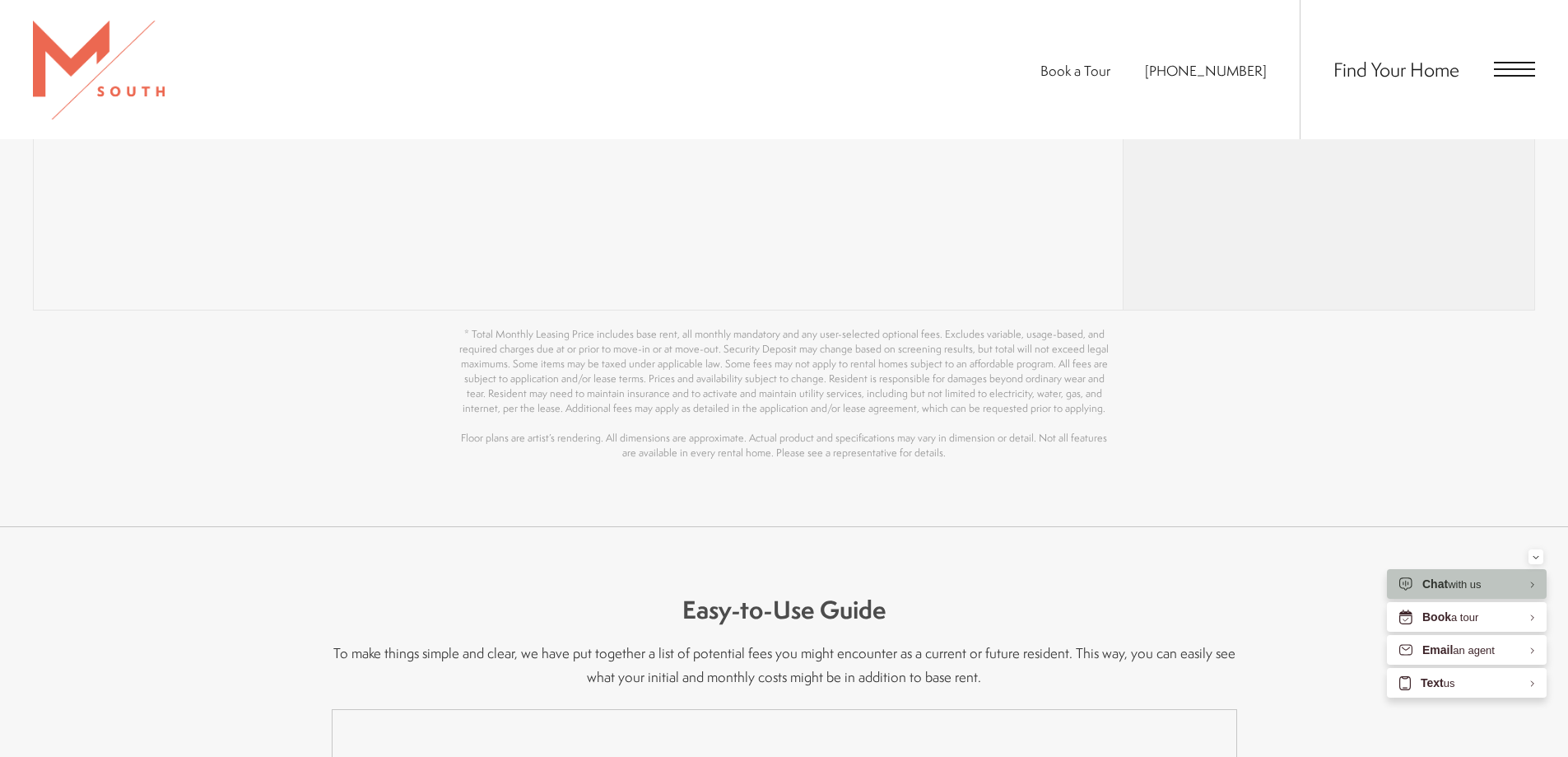
scroll to position [1976, 0]
click at [1519, 75] on span "Open Menu" at bounding box center [1513, 69] width 41 height 15
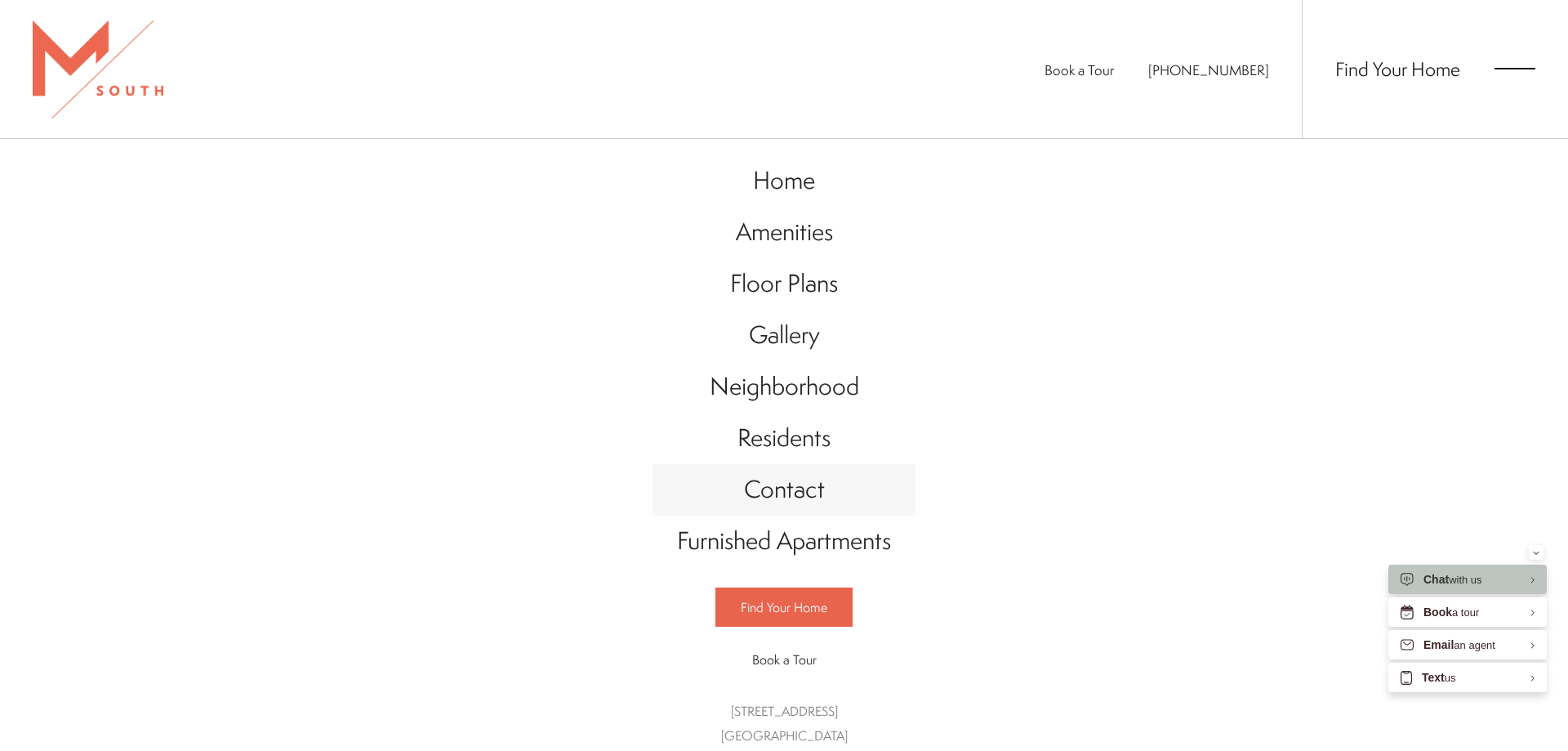
click at [781, 482] on span "Contact" at bounding box center [784, 489] width 81 height 34
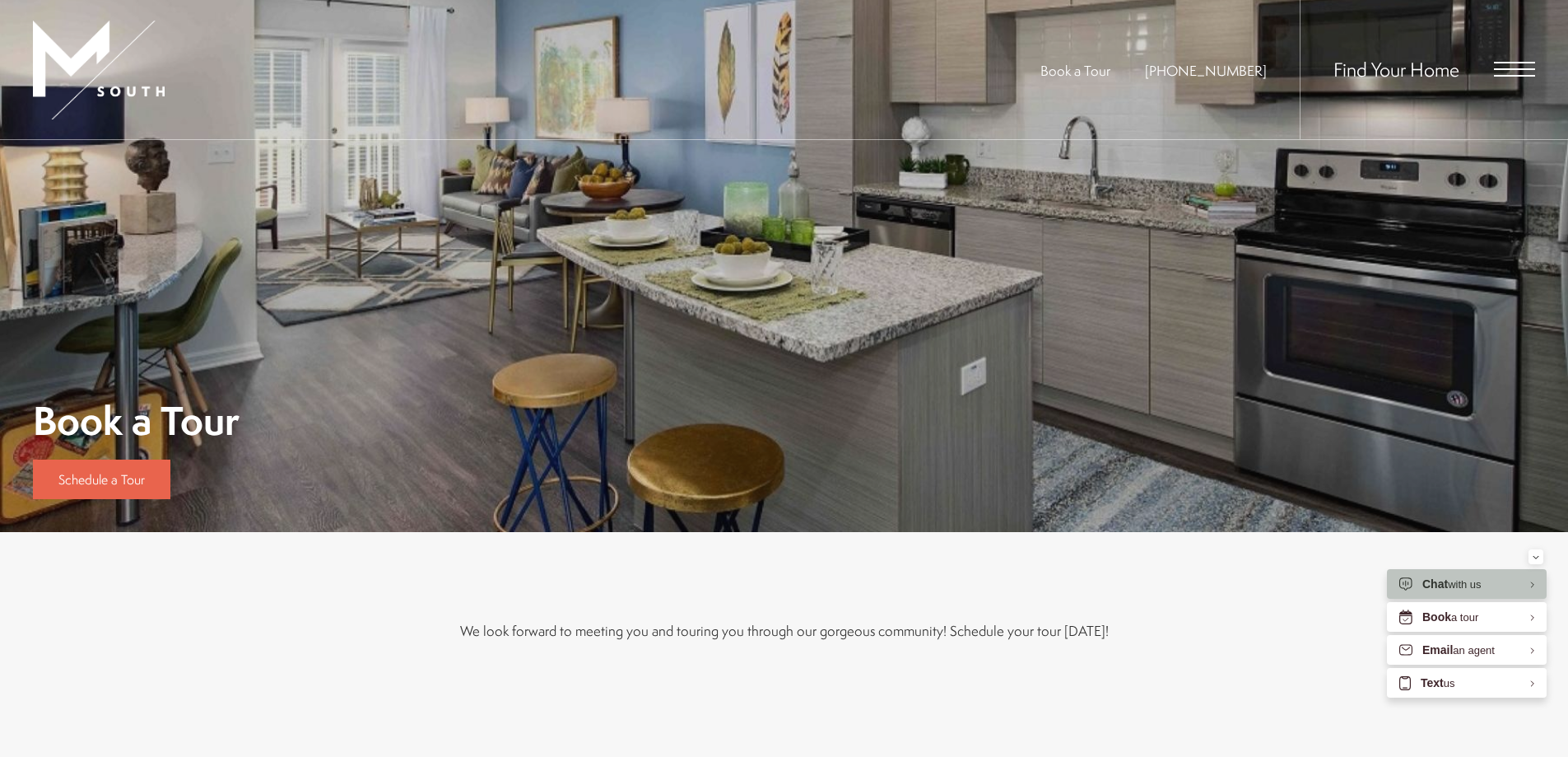
scroll to position [494, 0]
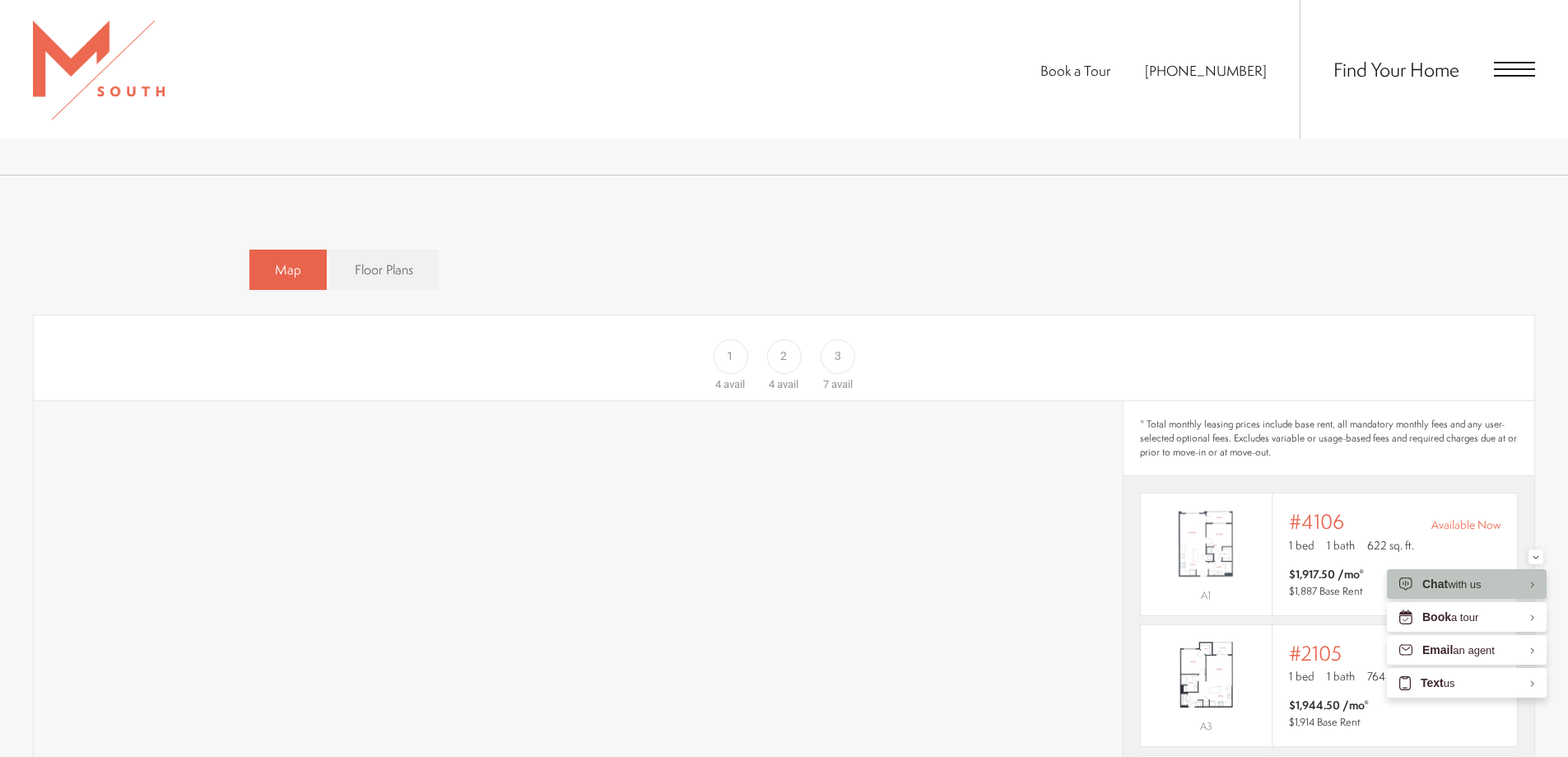
scroll to position [988, 0]
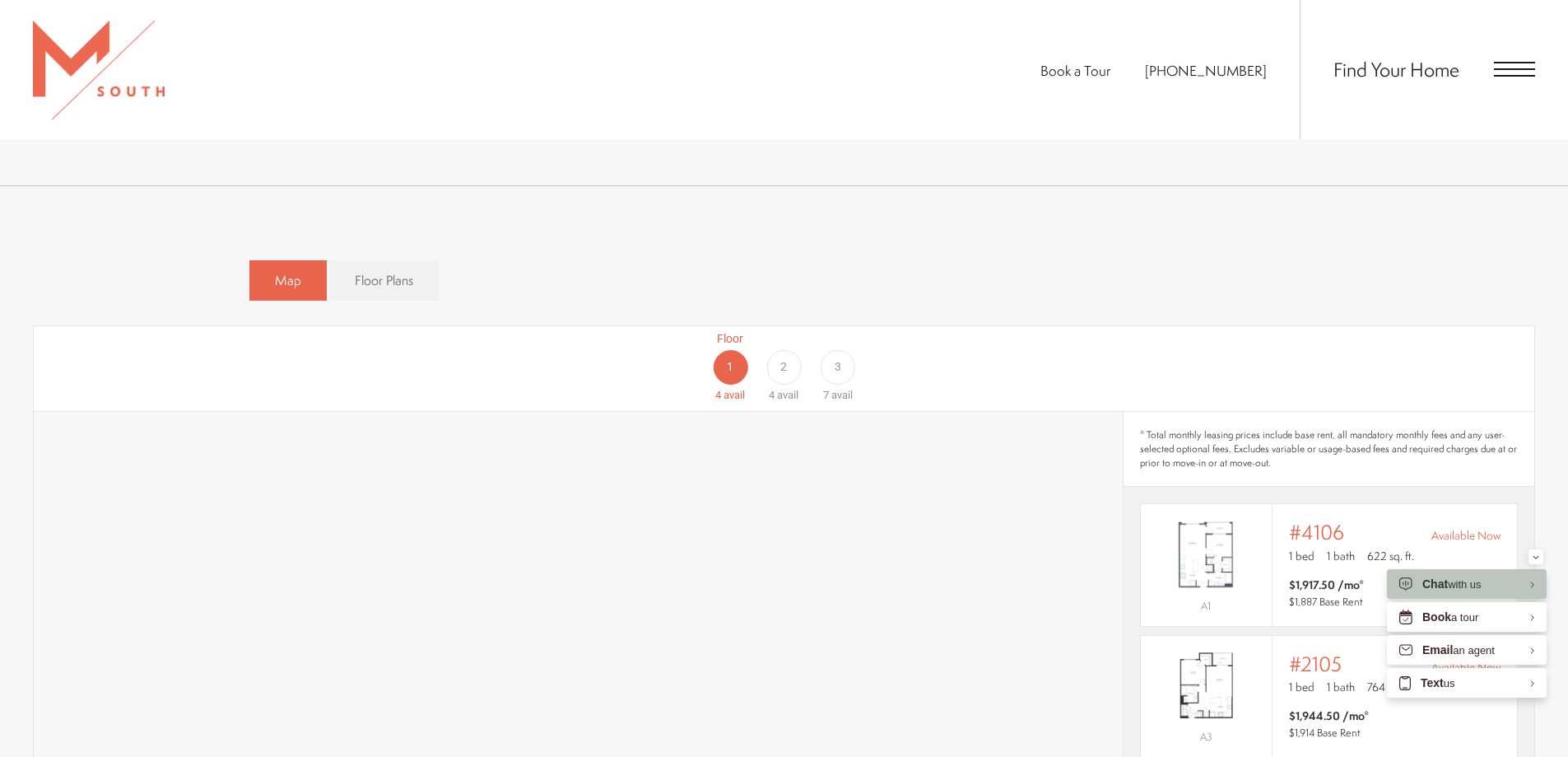
click at [834, 387] on div "7 avail" at bounding box center [838, 395] width 30 height 17
click at [782, 343] on div "Floor 1 3 avail Floor 2 1 avail Floor 3 4 avail" at bounding box center [784, 370] width 1500 height 85
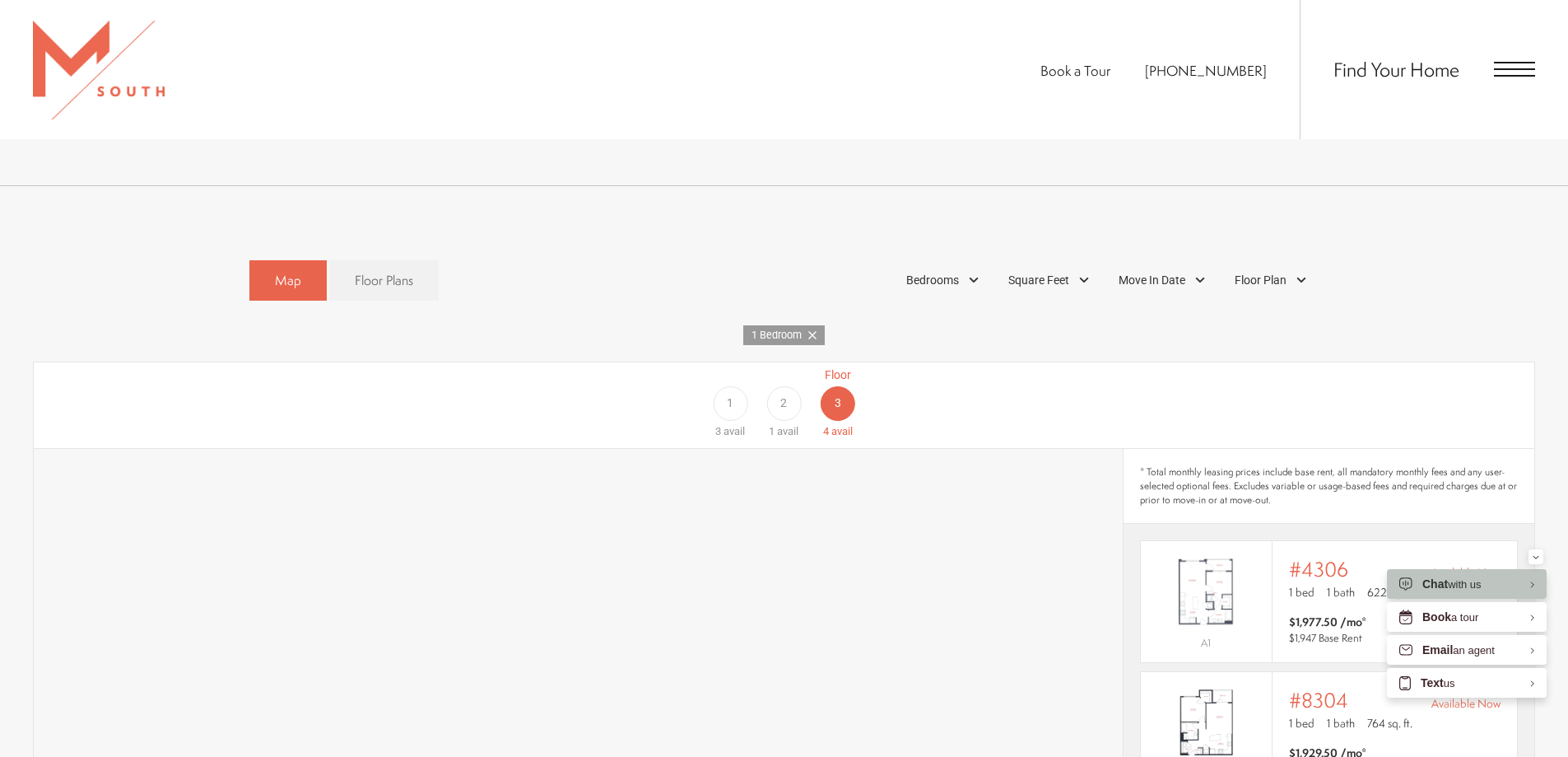
click at [791, 386] on div "2" at bounding box center [784, 403] width 35 height 35
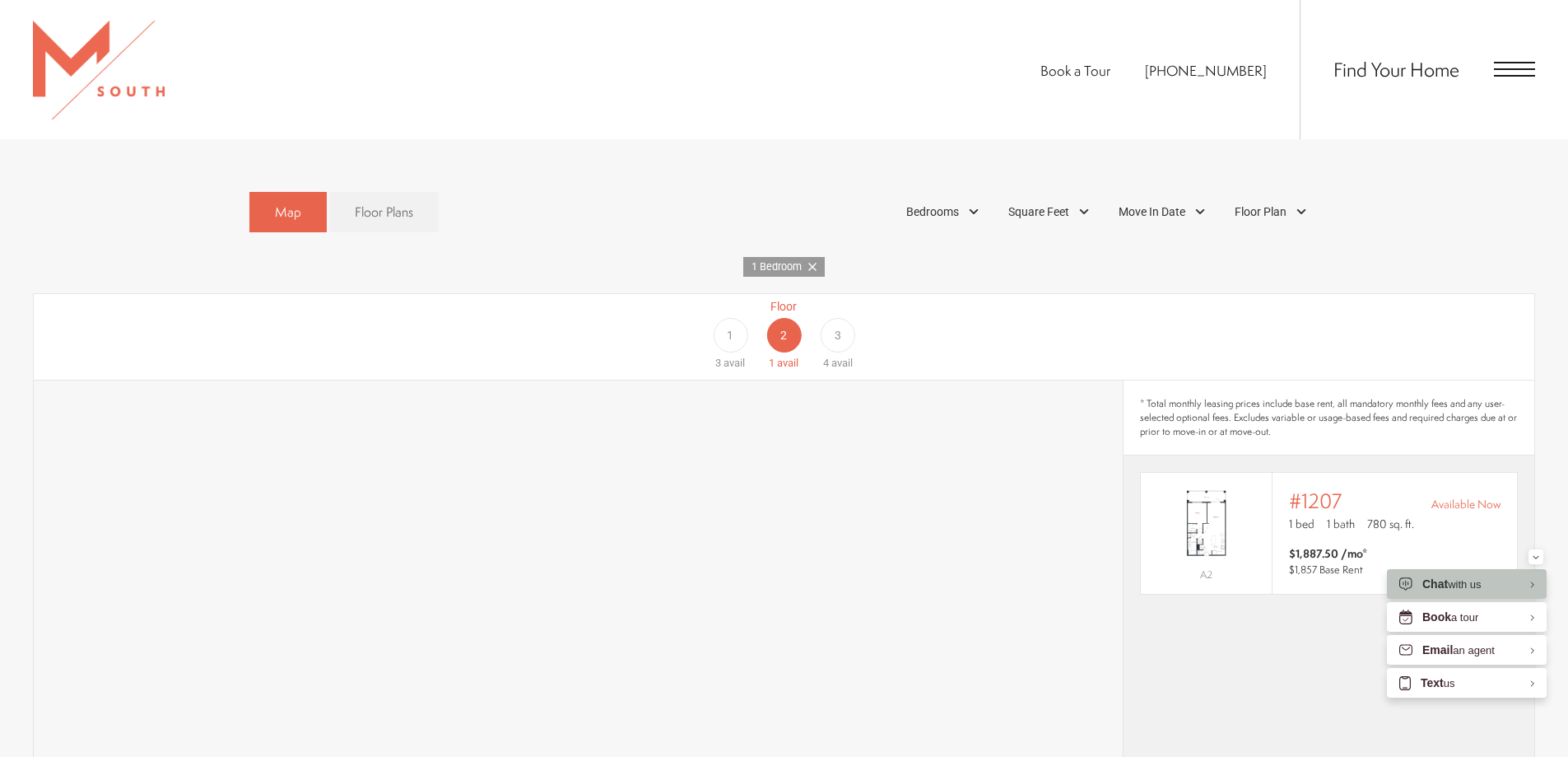
scroll to position [1400, 0]
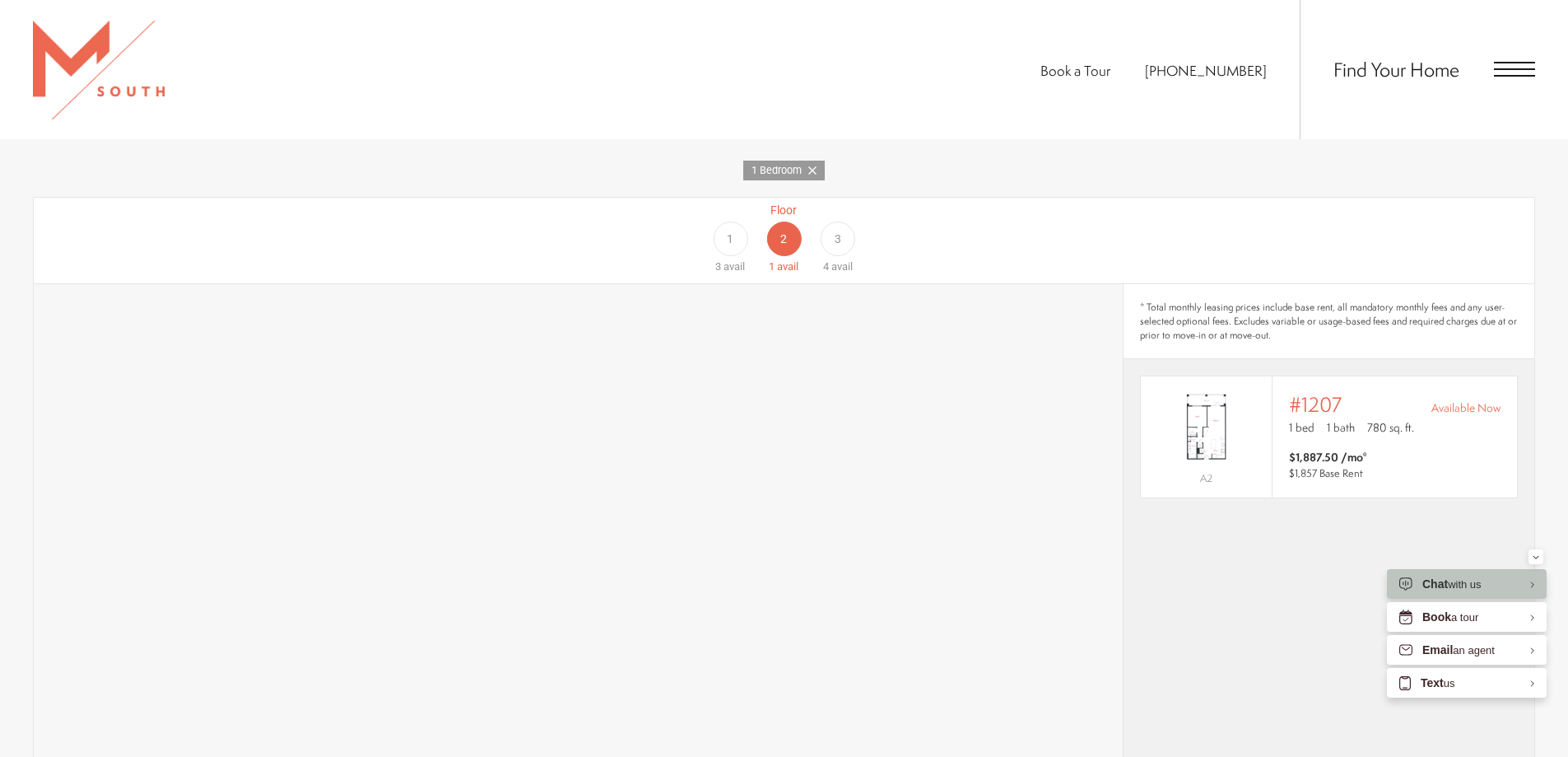
click at [830, 222] on div "3" at bounding box center [837, 238] width 35 height 35
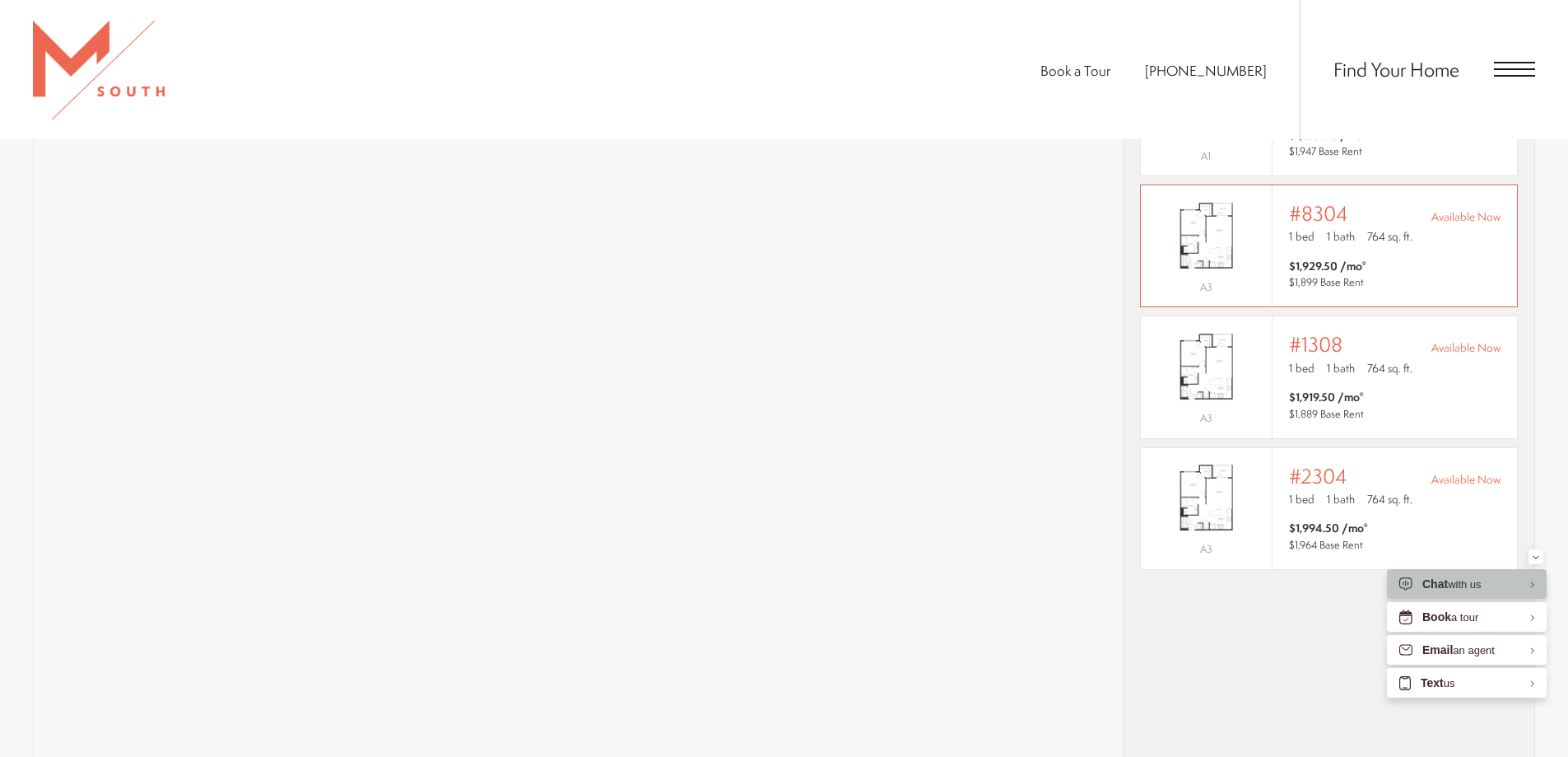
scroll to position [1482, 0]
